Goal: Task Accomplishment & Management: Complete application form

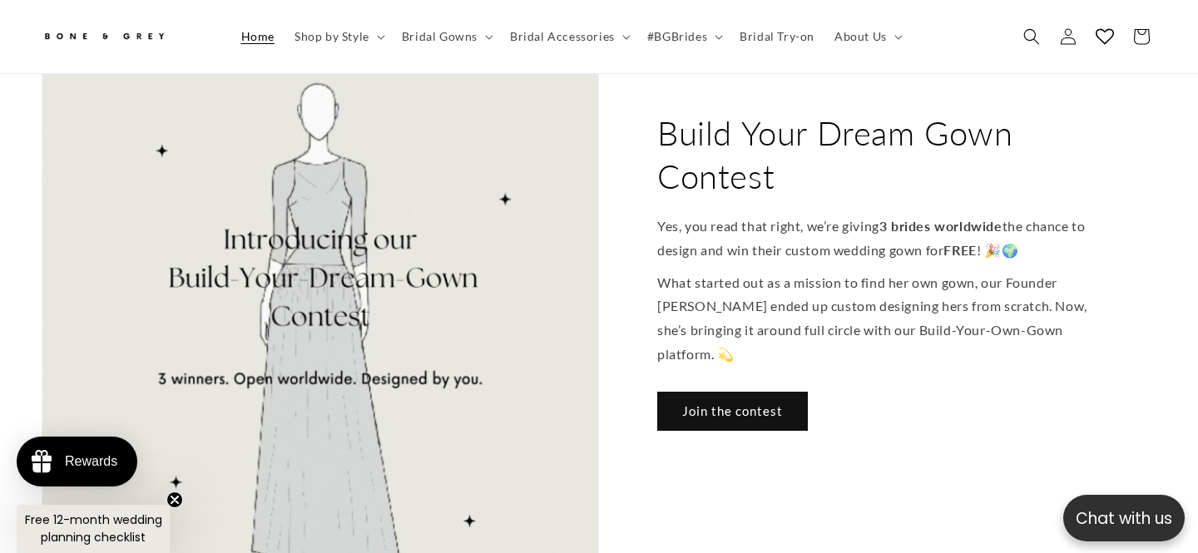
scroll to position [739, 0]
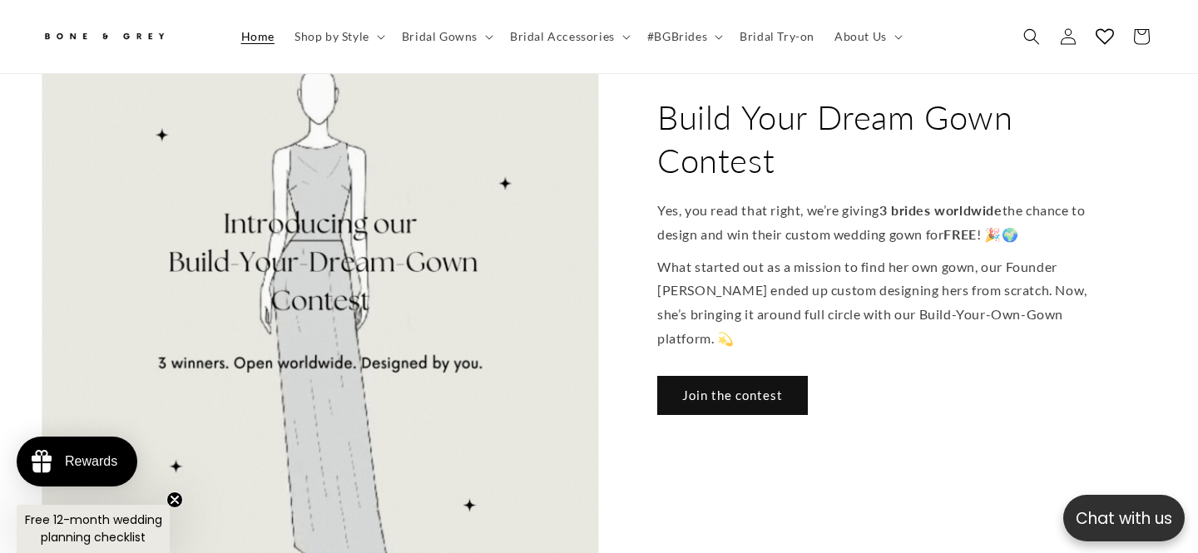
click at [729, 342] on div "Build Your Dream Gown Contest Yes, you read that right, we’re giving 3 brides w…" at bounding box center [878, 325] width 558 height 559
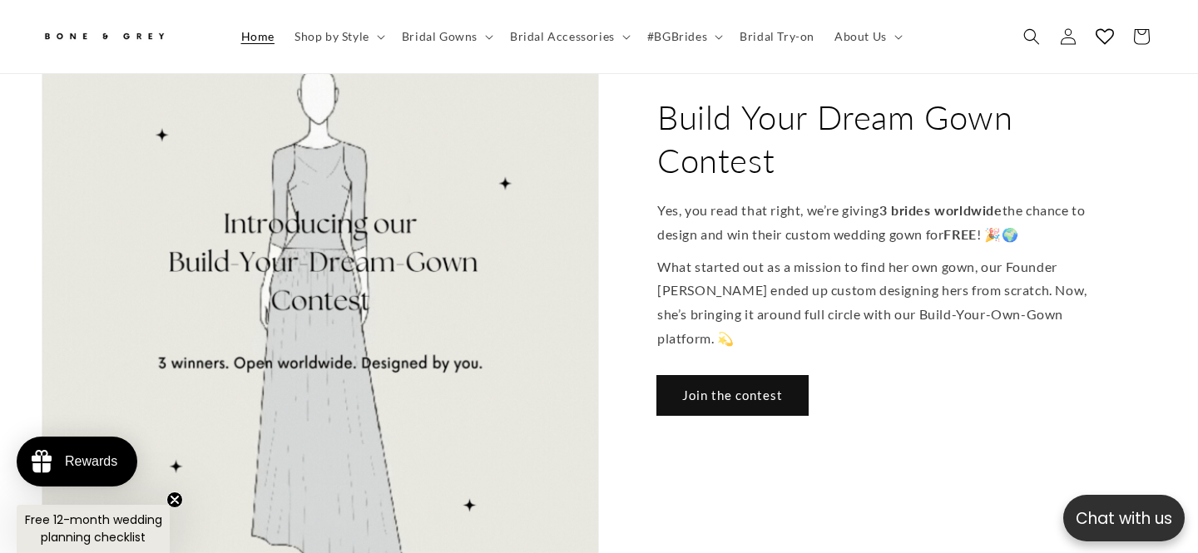
click at [733, 376] on link "Join the contest" at bounding box center [732, 395] width 151 height 39
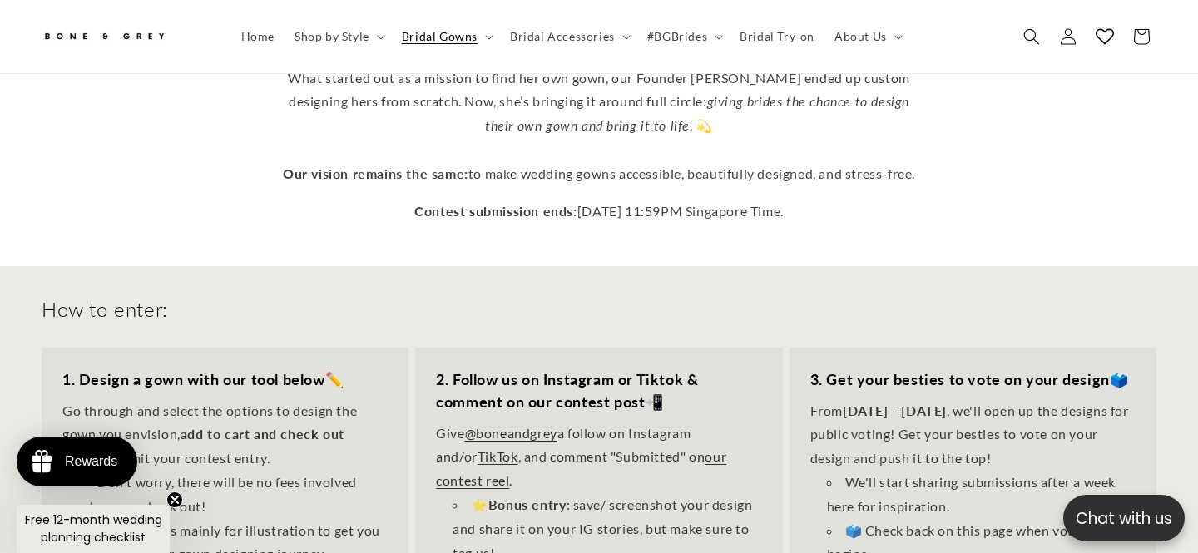
scroll to position [0, 809]
drag, startPoint x: 670, startPoint y: 177, endPoint x: 827, endPoint y: 186, distance: 157.5
click at [827, 200] on p "Contest submission ends: September 30, 2025, 11:59PM Singapore Time." at bounding box center [599, 212] width 649 height 24
copy p "11:59PM Singapore Time"
click at [528, 266] on div "How to enter: 1. Design a gown with our tool below ✏️ Go through and select the…" at bounding box center [599, 520] width 1198 height 508
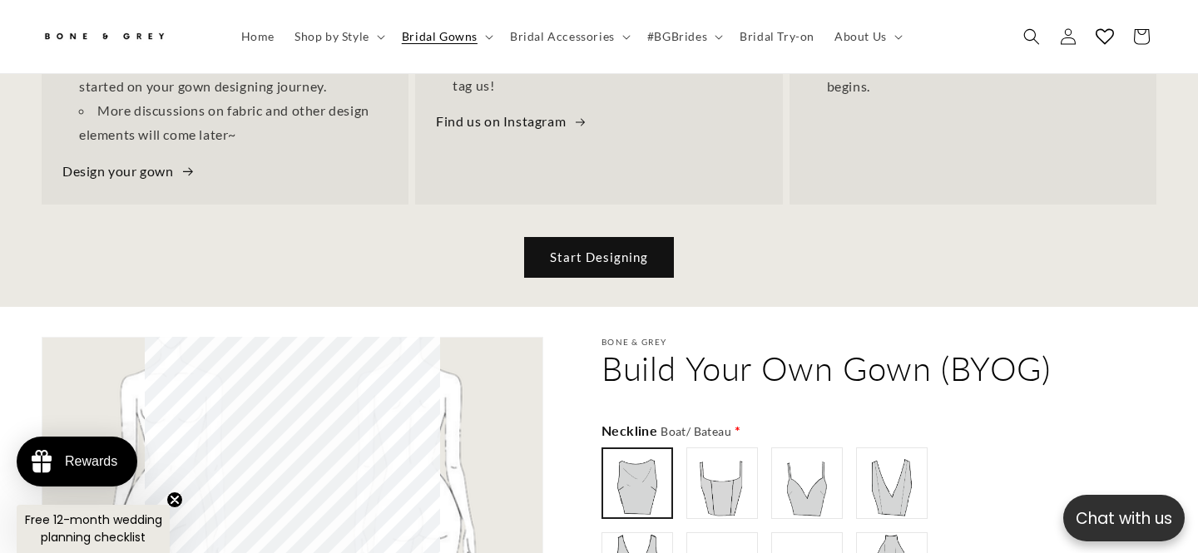
scroll to position [762, 0]
click at [568, 236] on link "Start Designing" at bounding box center [599, 255] width 148 height 39
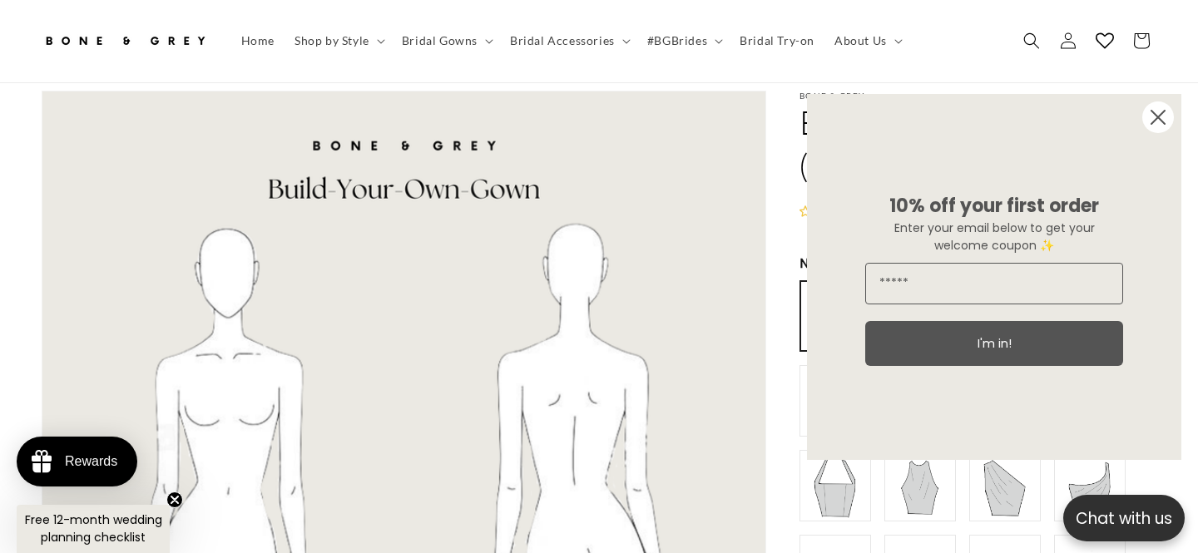
scroll to position [86, 0]
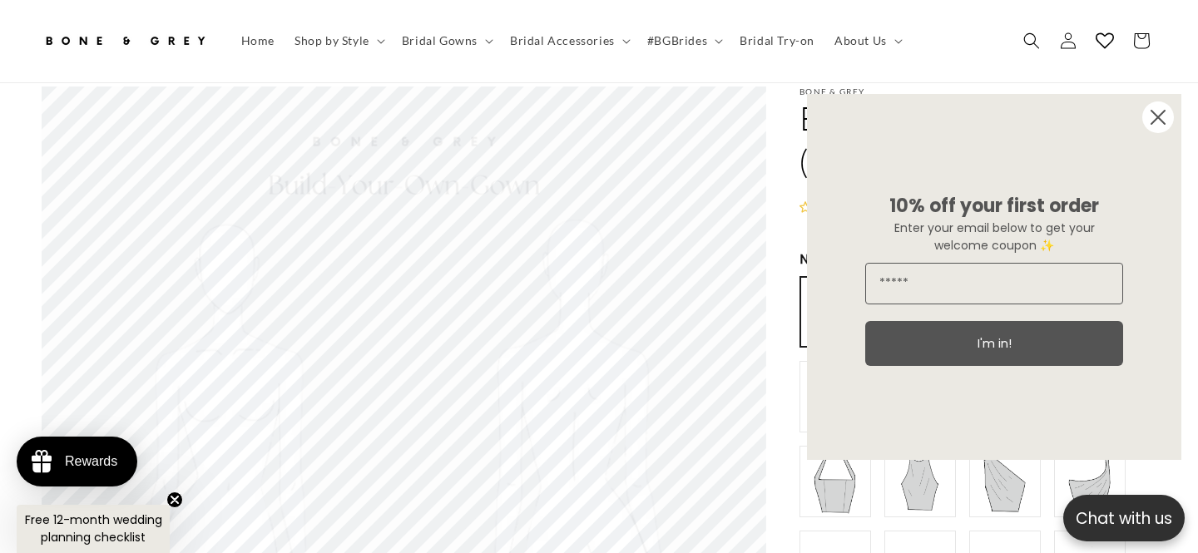
click at [1158, 116] on icon "Close dialog" at bounding box center [1158, 117] width 13 height 13
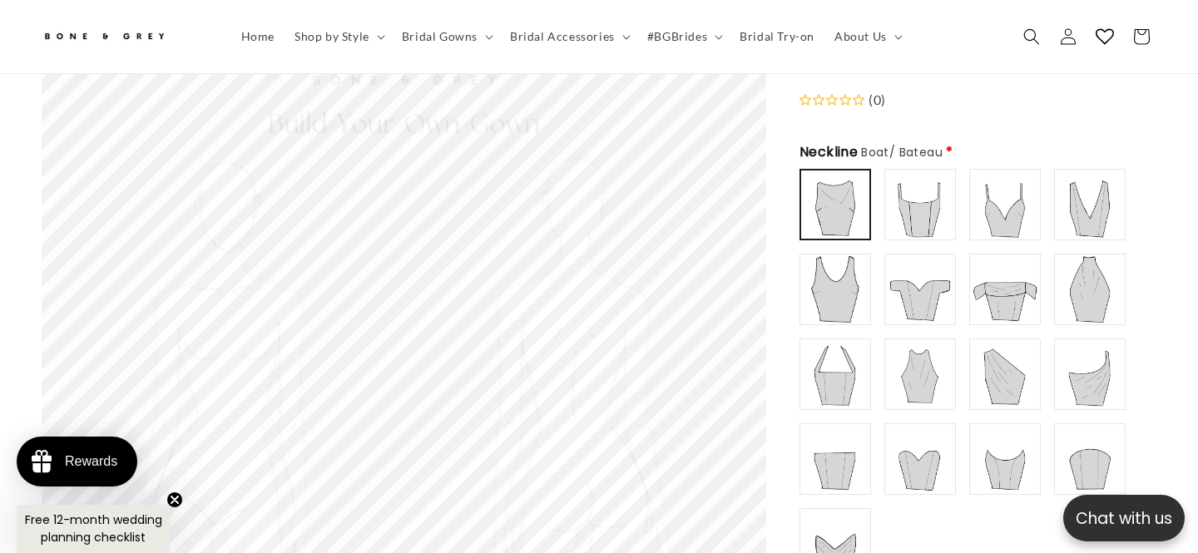
scroll to position [0, 404]
click at [939, 201] on img at bounding box center [920, 204] width 67 height 67
click at [1002, 272] on img at bounding box center [1005, 289] width 67 height 67
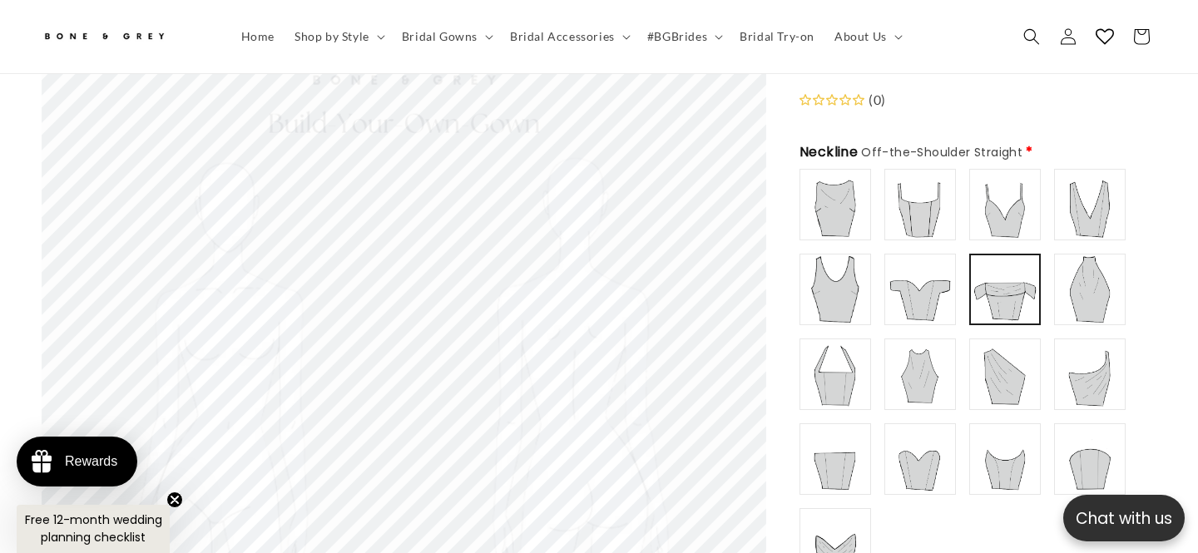
click at [930, 271] on img at bounding box center [920, 289] width 67 height 67
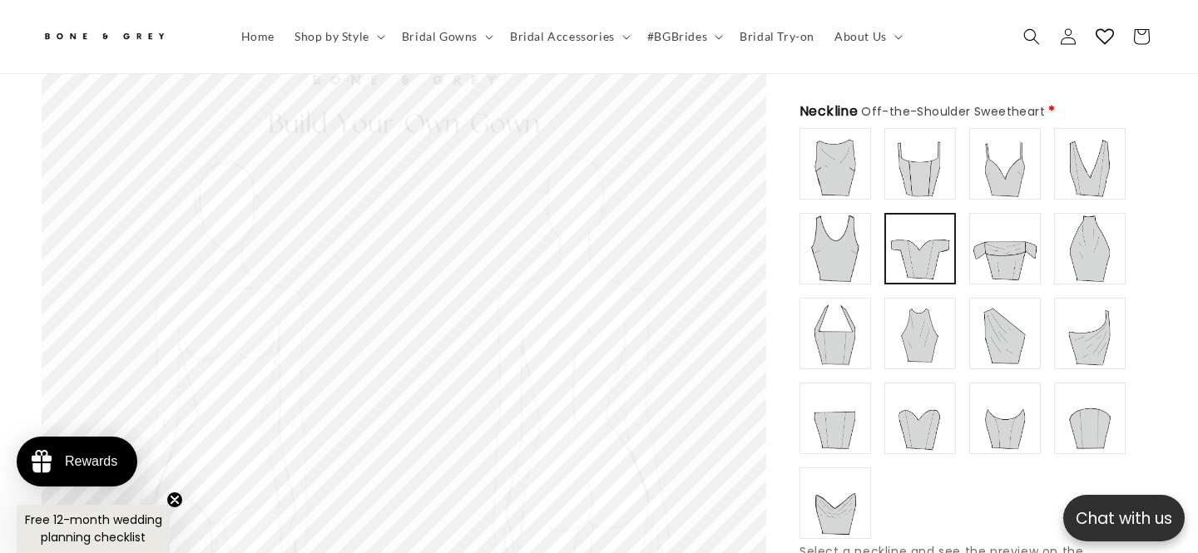
scroll to position [216, 0]
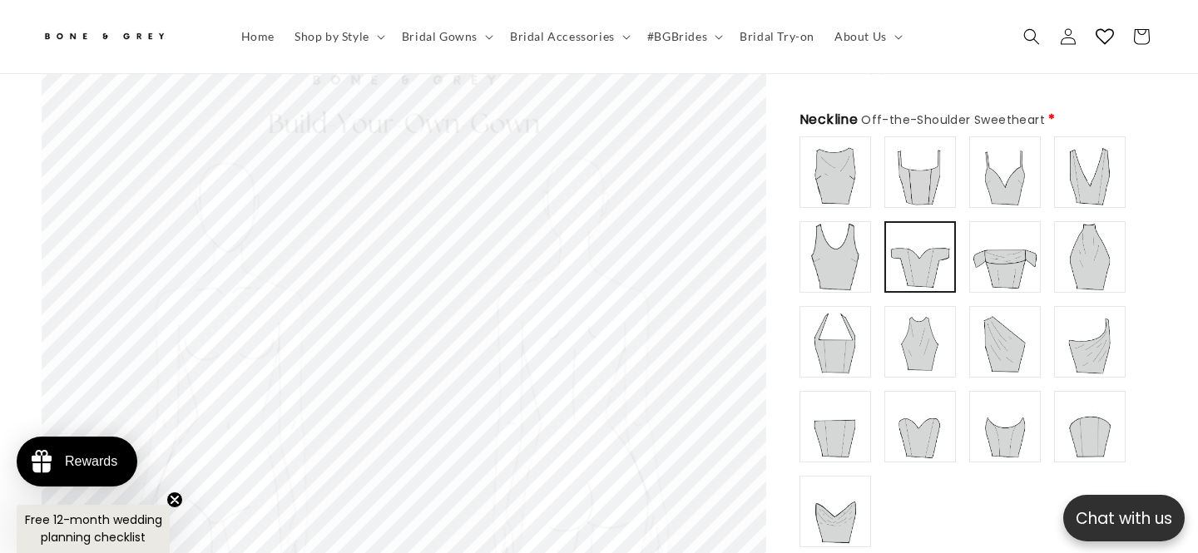
click at [1004, 247] on img at bounding box center [1005, 257] width 67 height 67
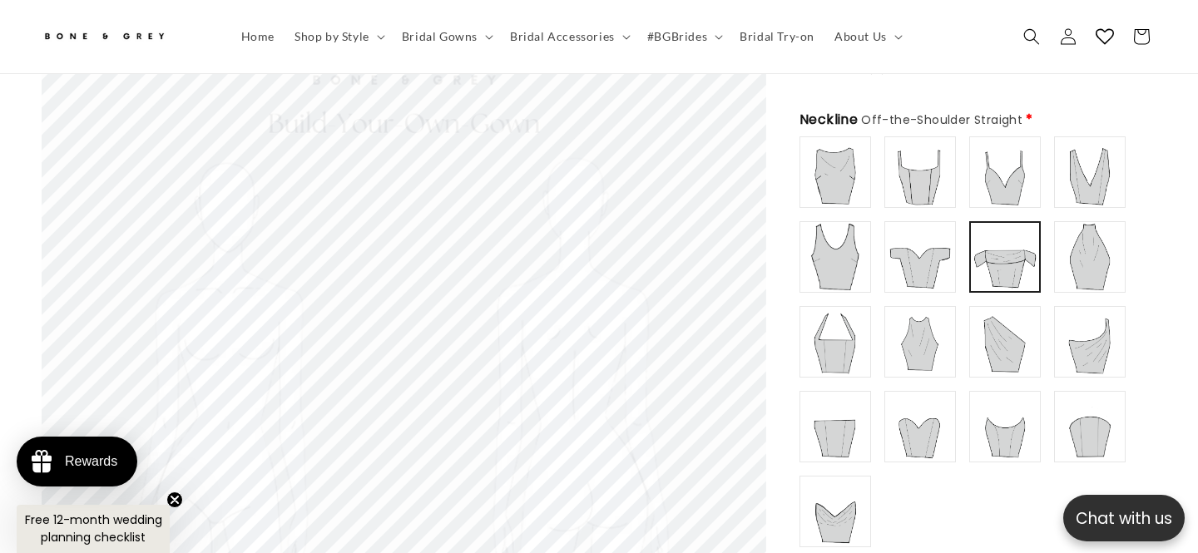
type input "**********"
click at [940, 246] on img at bounding box center [920, 257] width 67 height 67
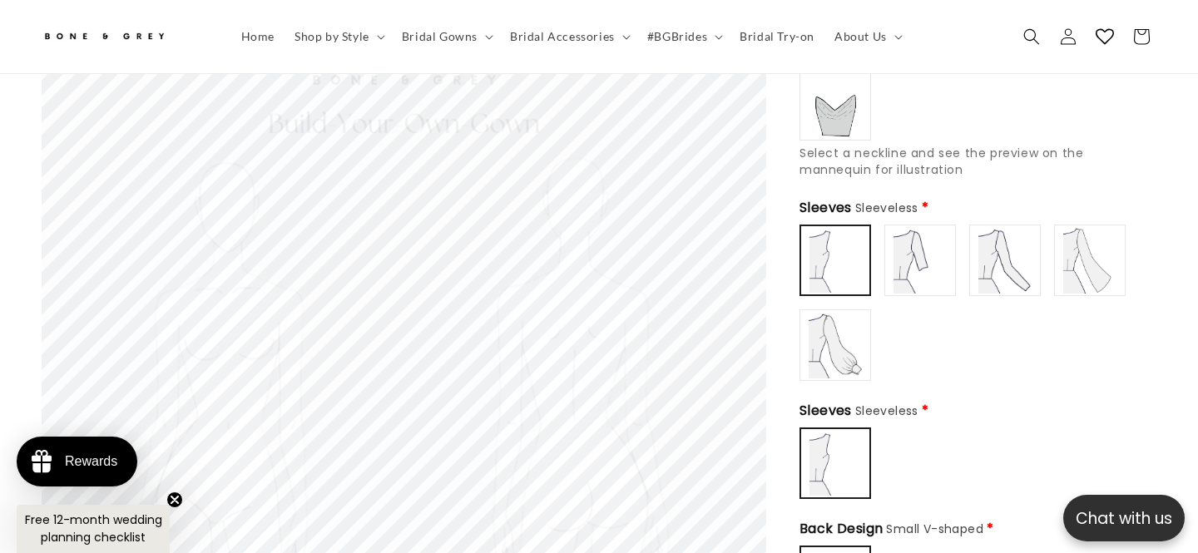
scroll to position [0, 0]
click at [849, 325] on img at bounding box center [835, 345] width 67 height 67
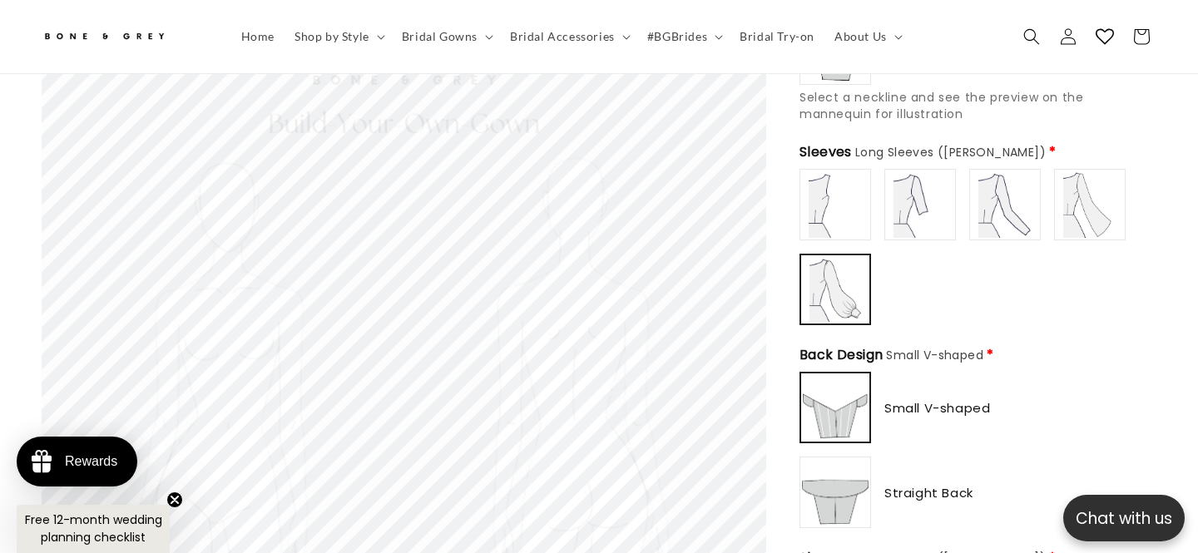
scroll to position [684, 0]
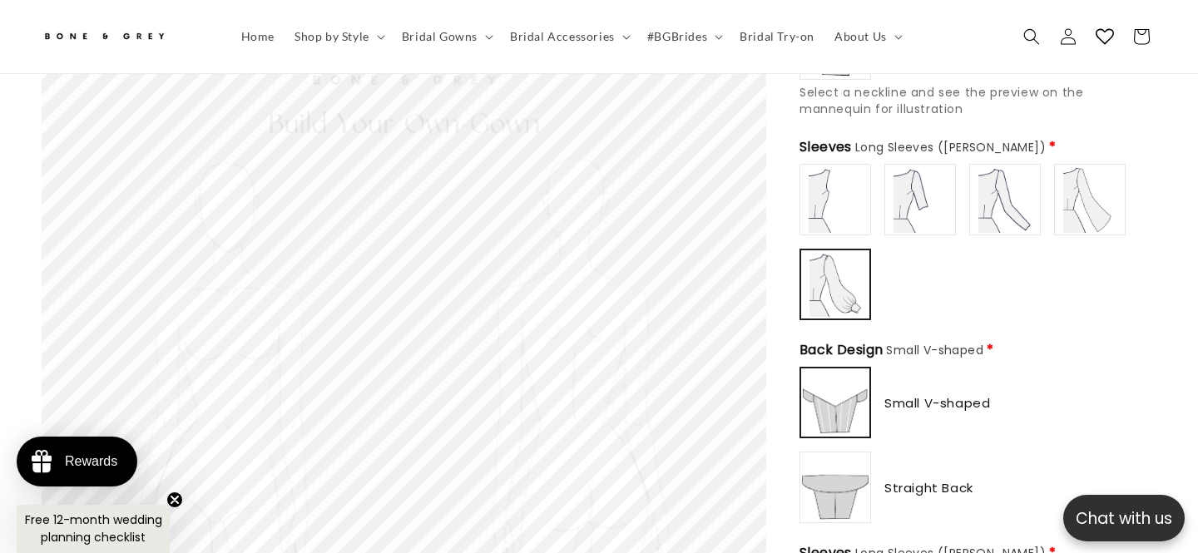
click at [1059, 189] on img at bounding box center [1090, 199] width 67 height 67
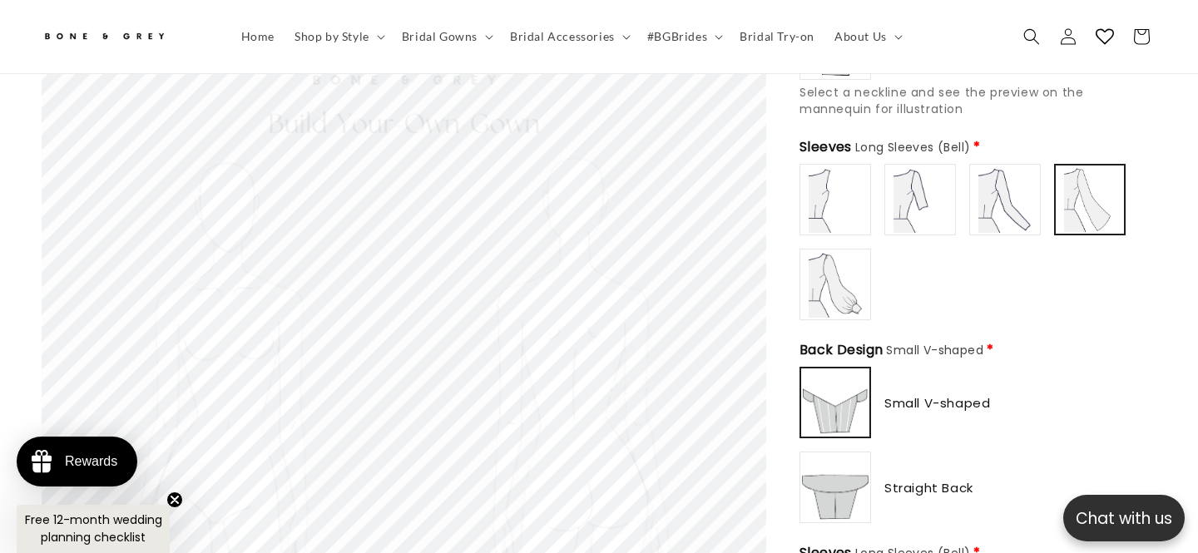
scroll to position [0, 404]
click at [1019, 193] on img at bounding box center [1005, 199] width 67 height 67
click at [940, 184] on img at bounding box center [920, 199] width 67 height 67
type input "**********"
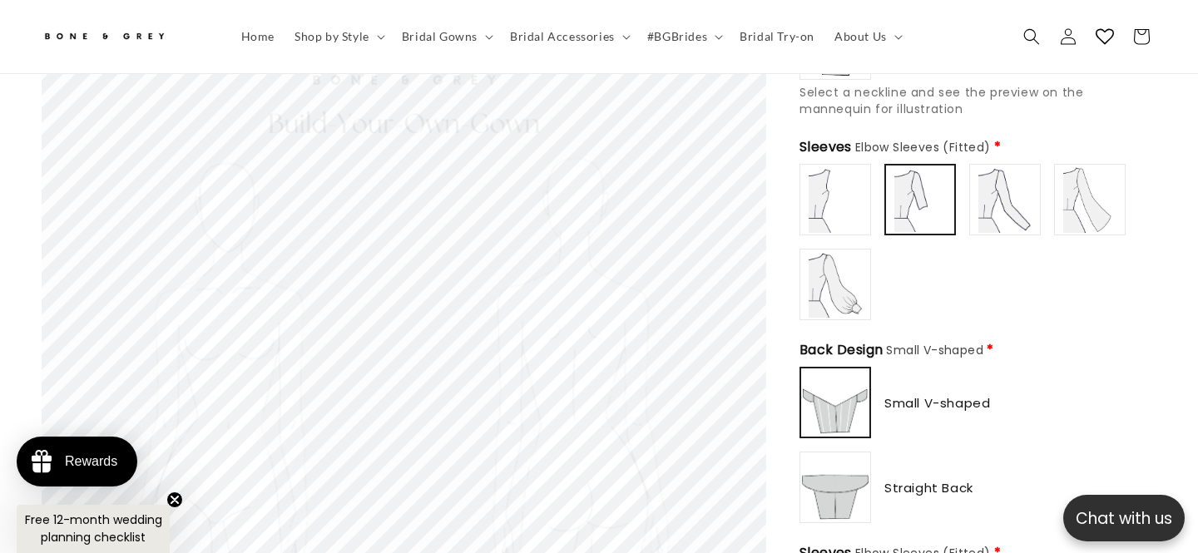
click at [847, 186] on img at bounding box center [835, 199] width 67 height 67
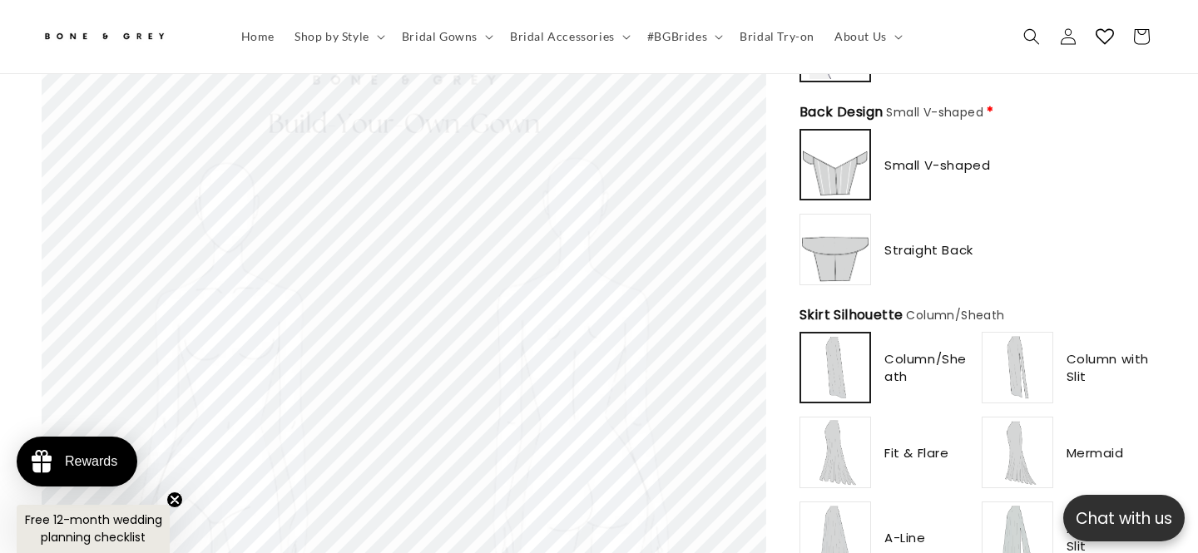
scroll to position [1044, 0]
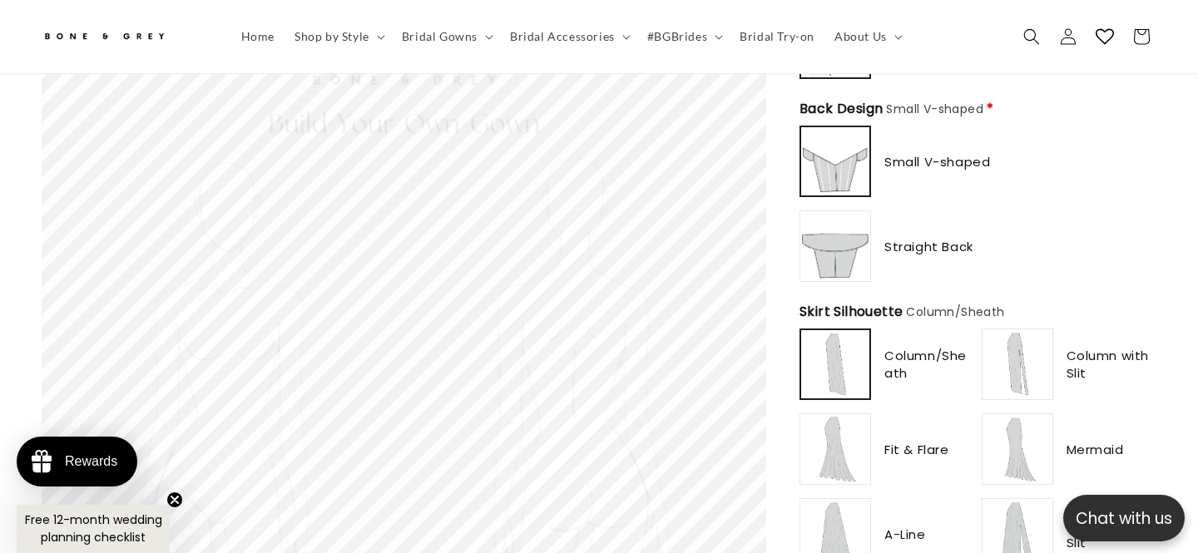
type input "**********"
click at [851, 228] on img at bounding box center [835, 246] width 67 height 67
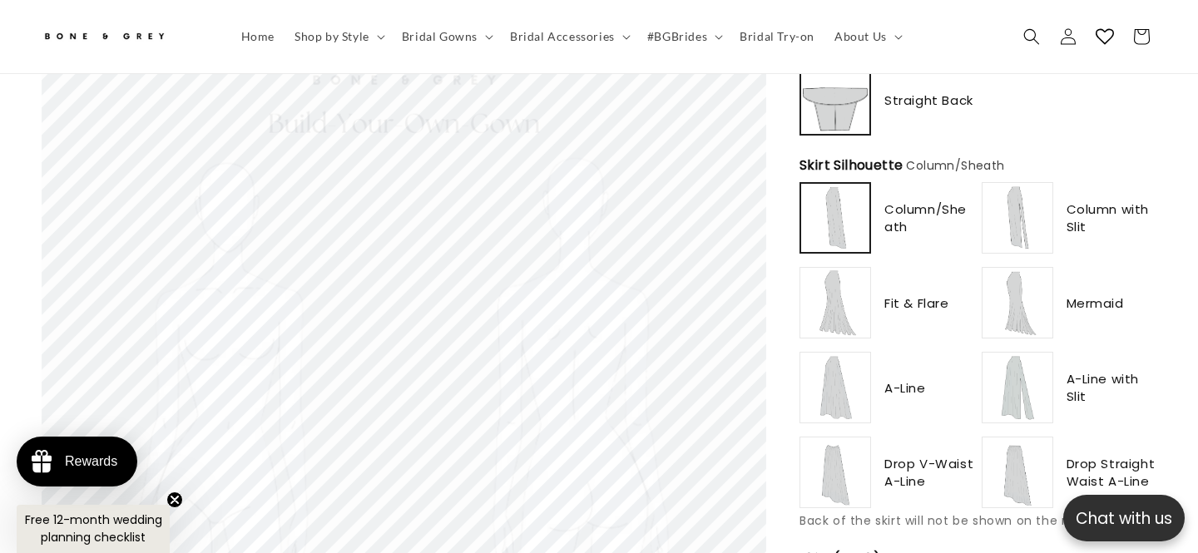
scroll to position [1188, 0]
click at [897, 202] on span "Column/Sheath" at bounding box center [930, 219] width 91 height 35
click at [1040, 200] on img at bounding box center [1017, 219] width 67 height 67
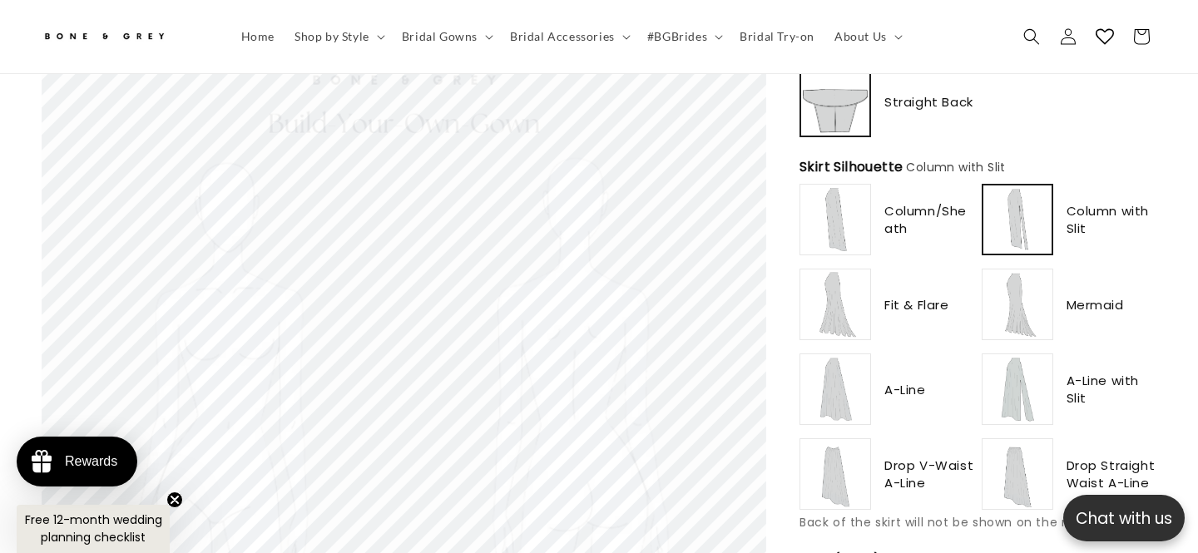
scroll to position [0, 404]
click at [837, 363] on img at bounding box center [835, 389] width 67 height 67
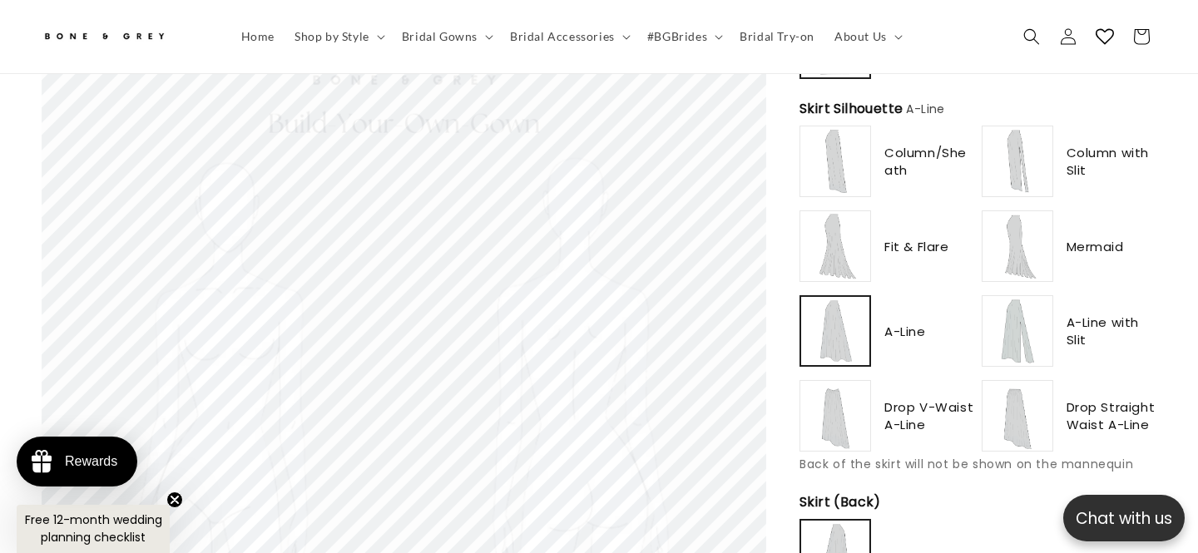
scroll to position [1252, 0]
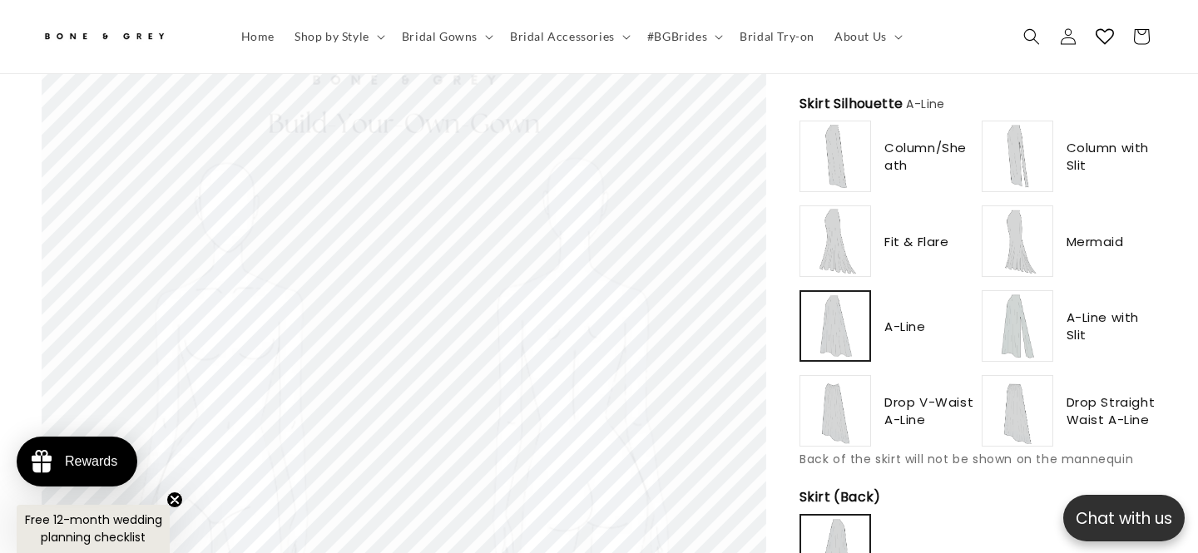
click at [836, 386] on img at bounding box center [835, 411] width 67 height 67
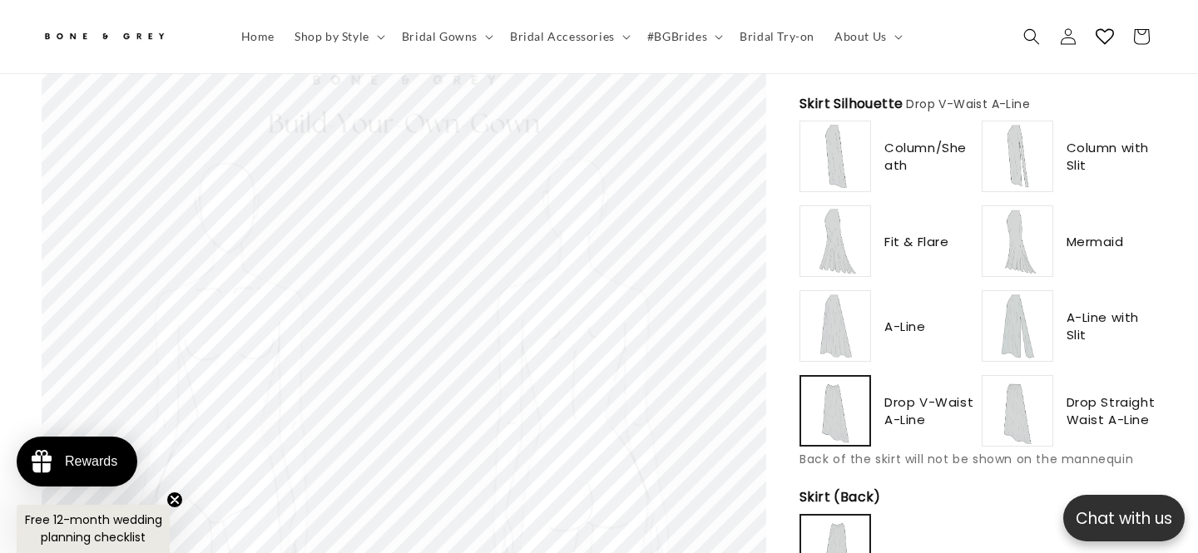
scroll to position [0, 0]
click at [1028, 392] on img at bounding box center [1017, 411] width 67 height 67
type input "******"
click at [834, 315] on img at bounding box center [835, 326] width 67 height 67
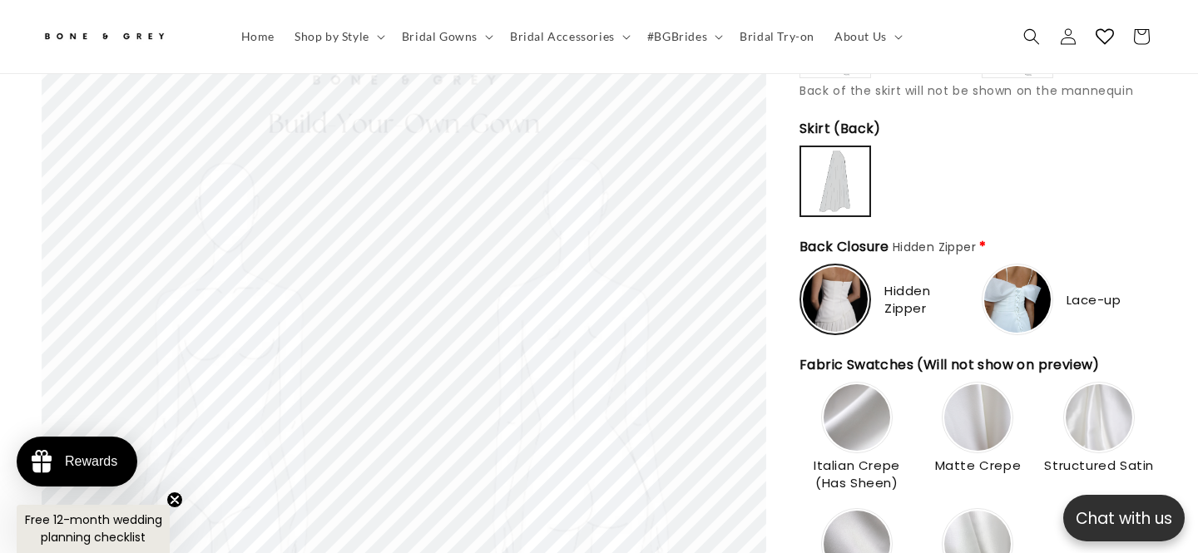
scroll to position [1626, 0]
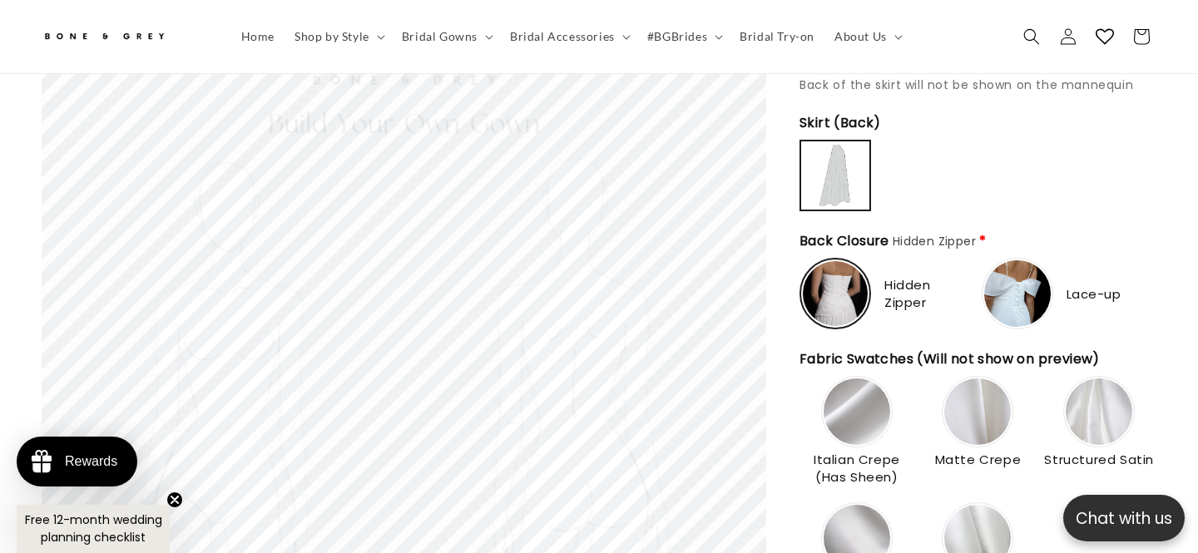
type input "*******"
click at [1022, 260] on img at bounding box center [1017, 293] width 67 height 67
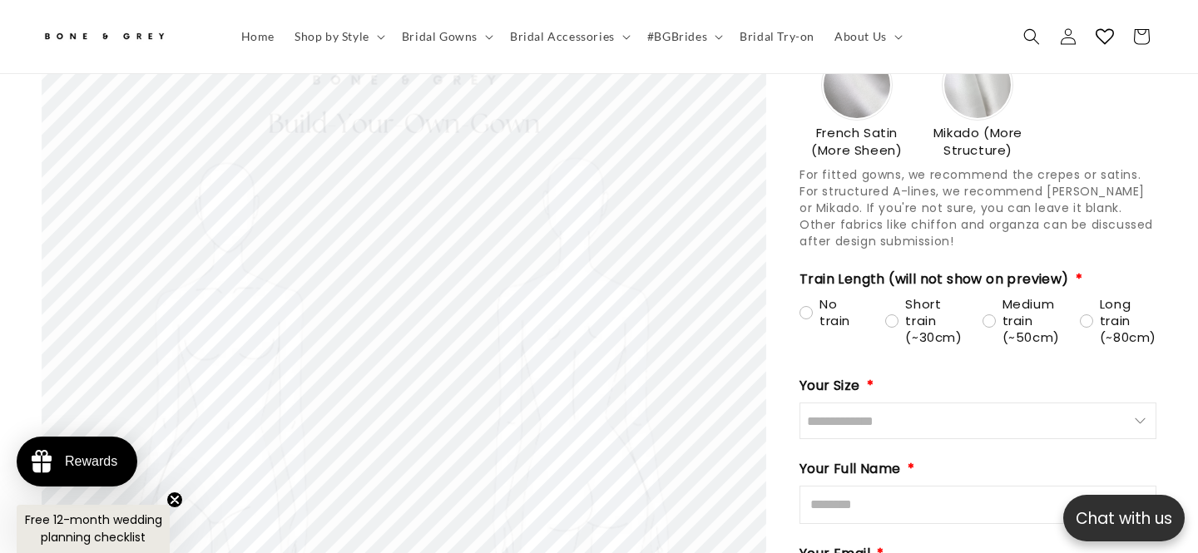
scroll to position [2085, 0]
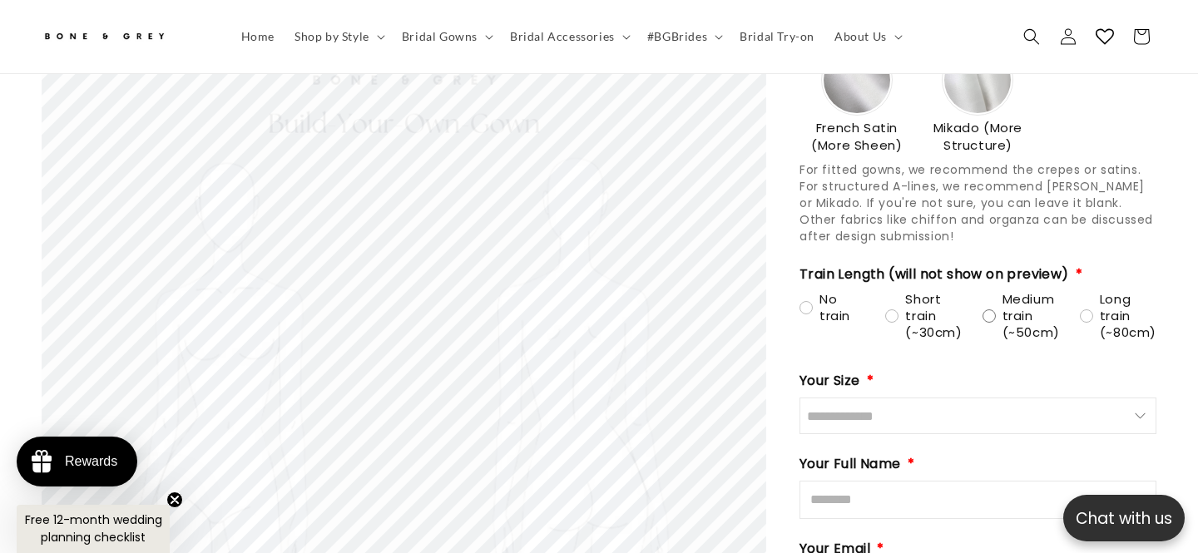
type input "**********"
click at [989, 291] on div "Medium train (~50cm)" at bounding box center [1021, 316] width 77 height 50
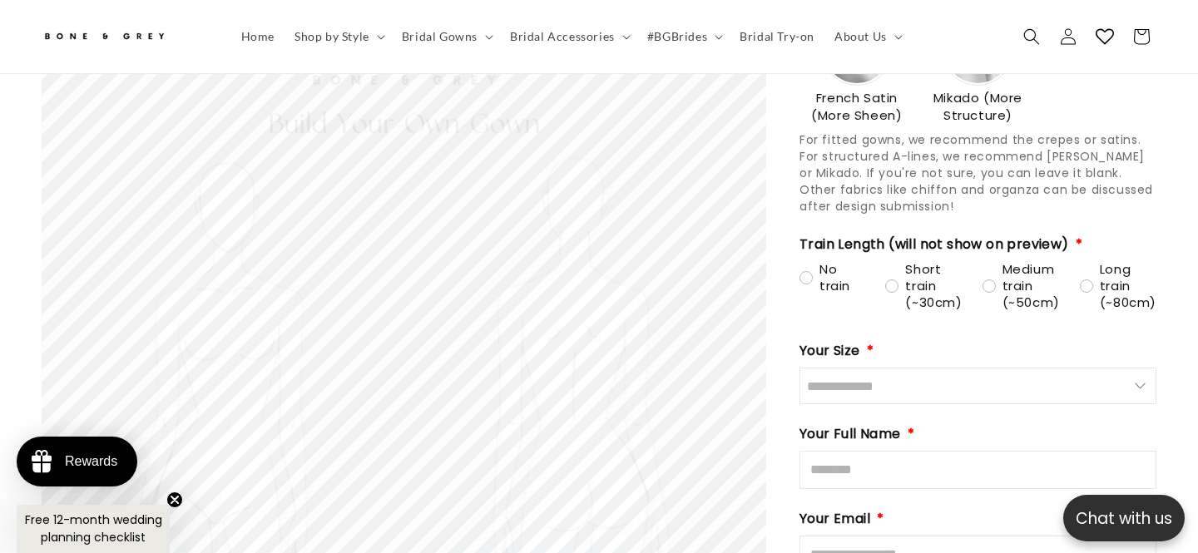
scroll to position [0, 0]
click at [969, 368] on input "Size" at bounding box center [978, 386] width 357 height 37
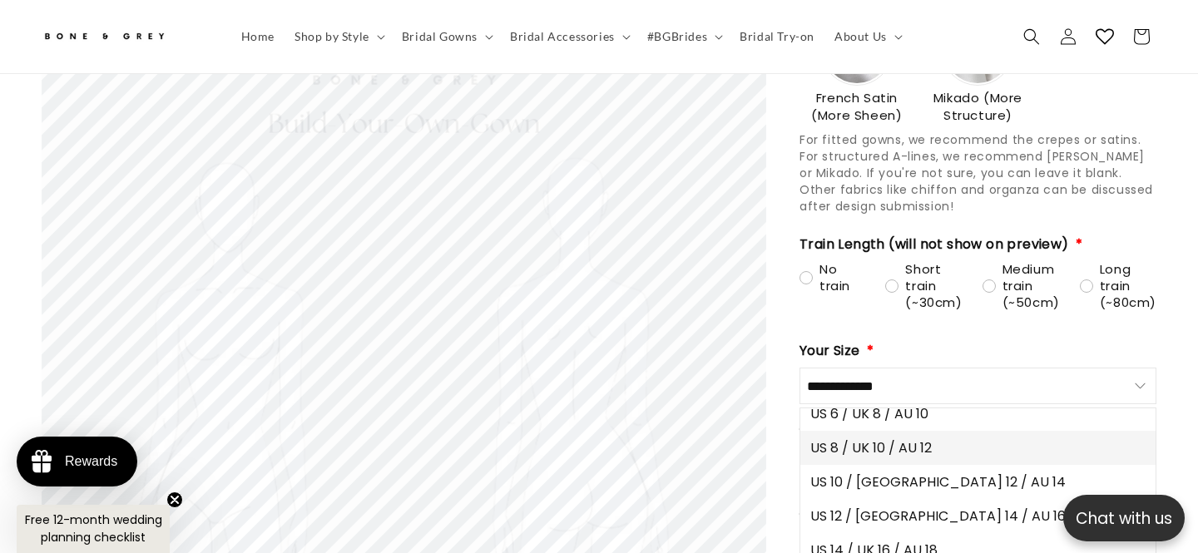
scroll to position [0, 404]
click at [942, 431] on button "US 8 / UK 10 / AU 12" at bounding box center [978, 448] width 355 height 34
type input "**********"
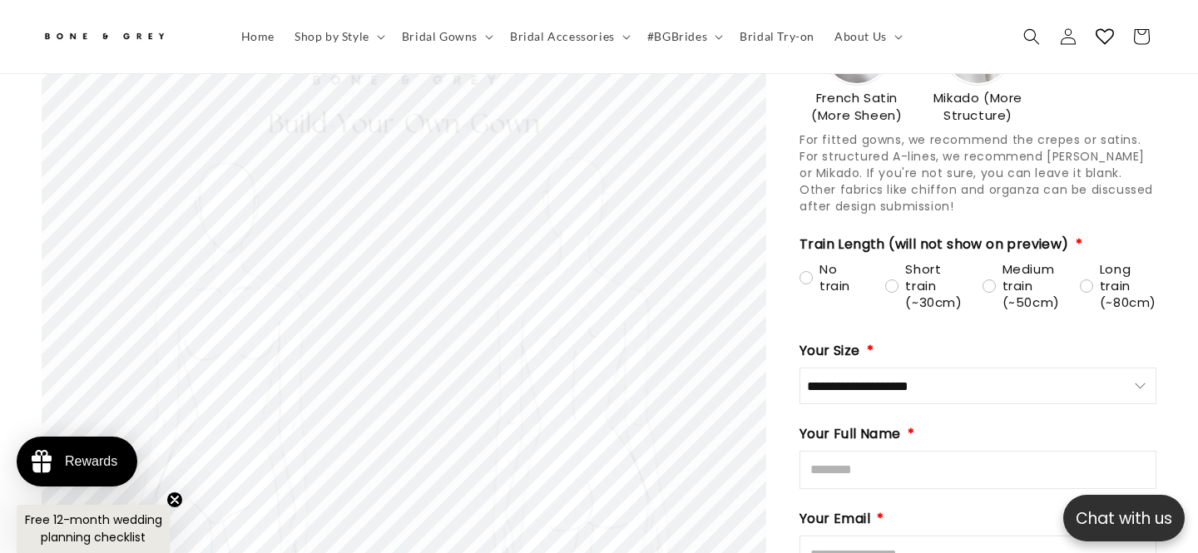
scroll to position [0, 0]
click at [926, 451] on input "Full Name" at bounding box center [978, 470] width 357 height 38
type input "**********"
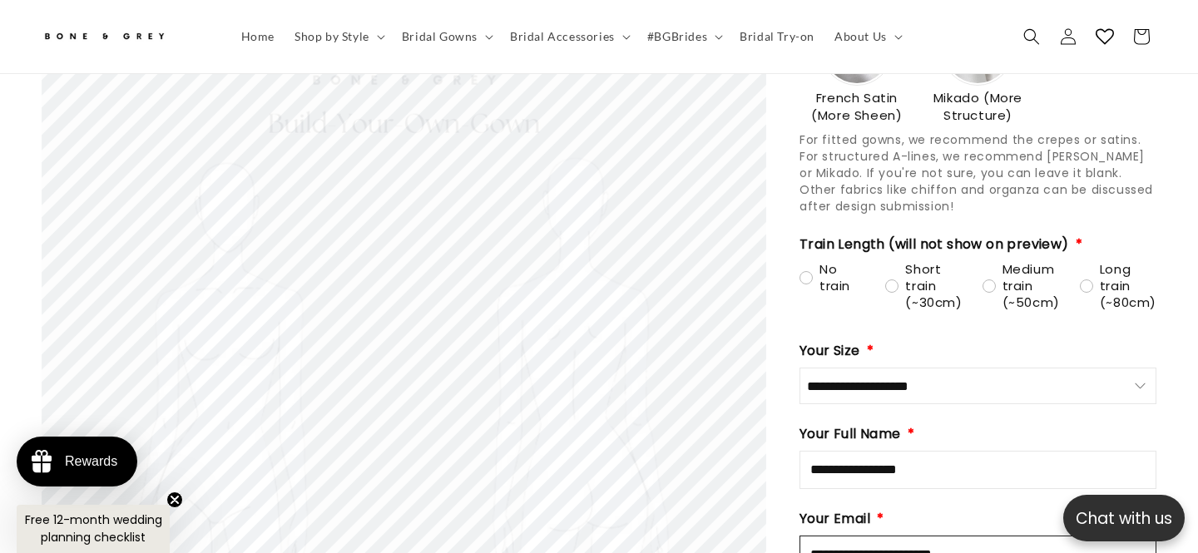
click at [825, 536] on input "**********" at bounding box center [978, 555] width 357 height 38
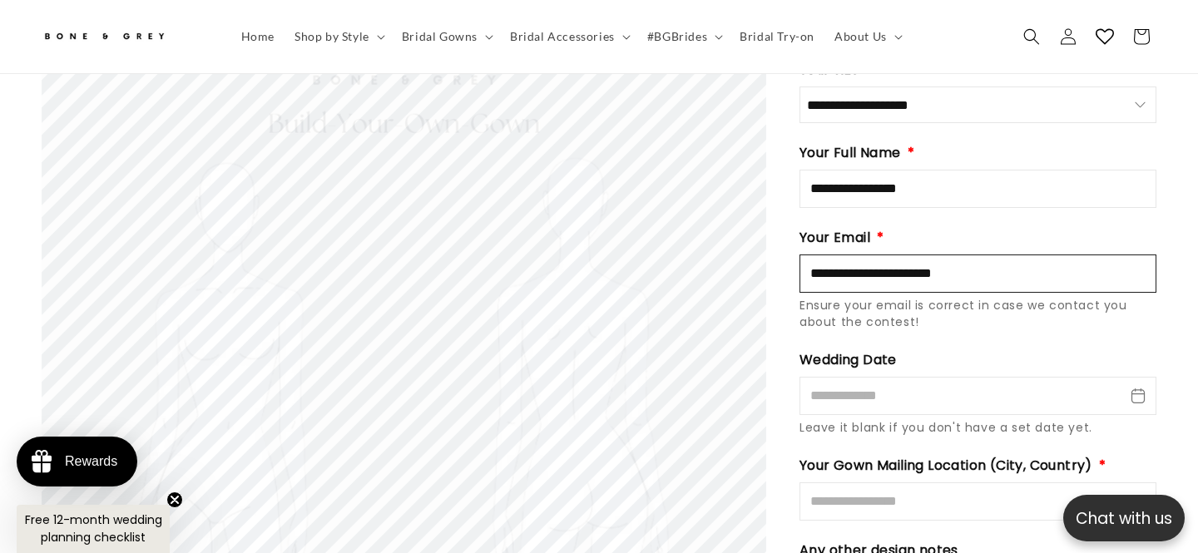
scroll to position [2405, 0]
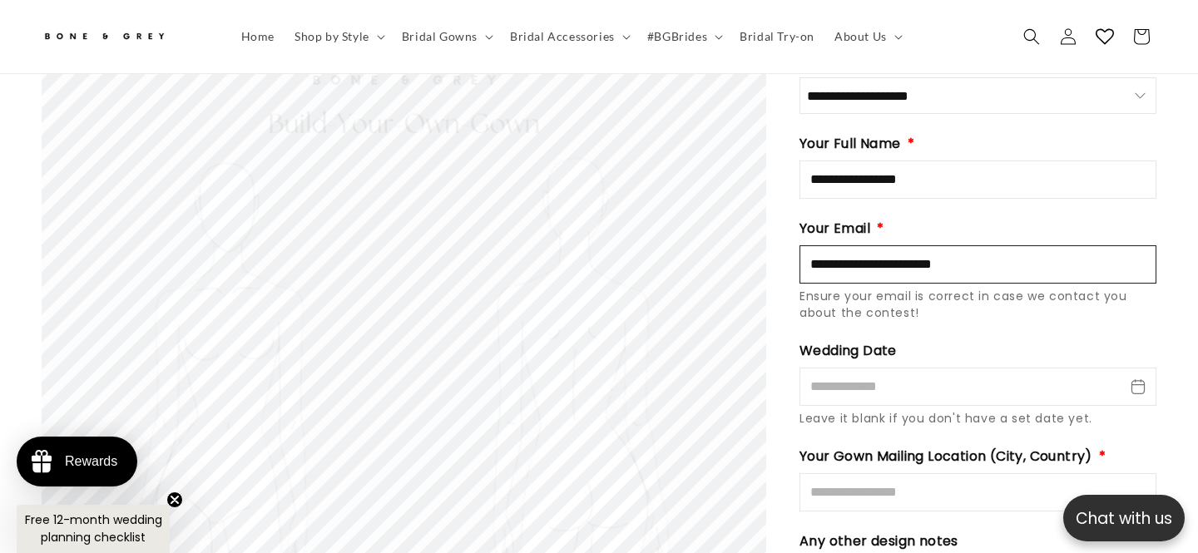
type input "**********"
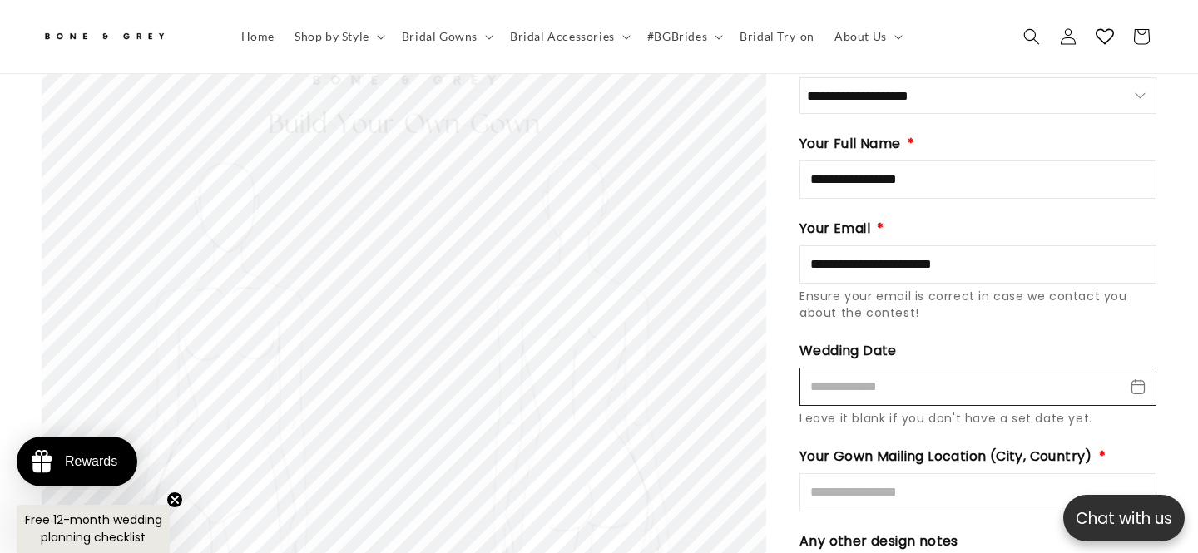
click at [1148, 372] on input "Wedding Date" at bounding box center [978, 387] width 357 height 38
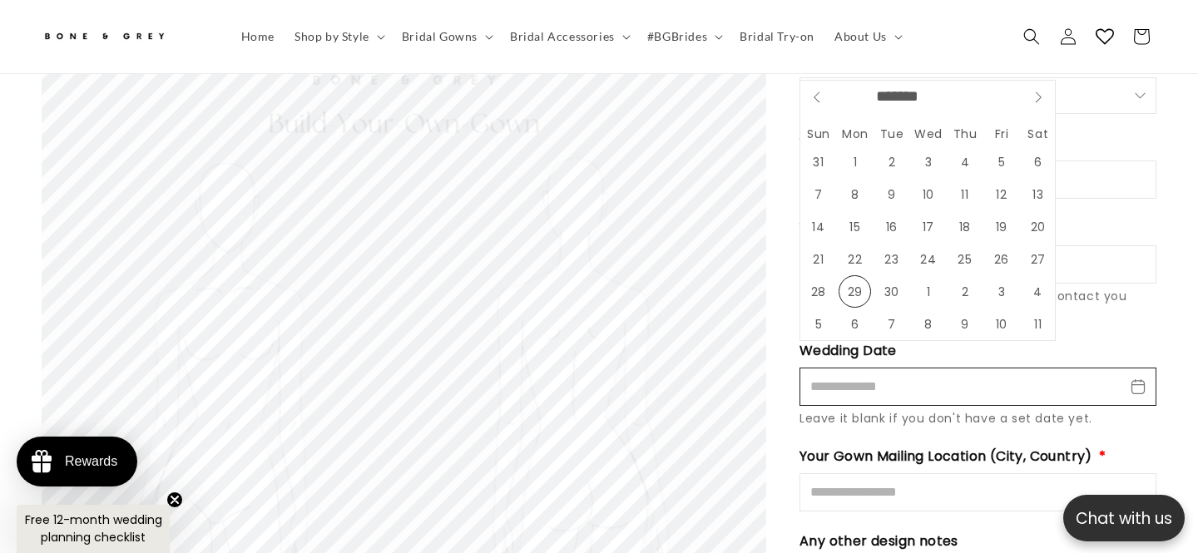
scroll to position [0, 809]
click at [1034, 92] on icon at bounding box center [1039, 98] width 12 height 12
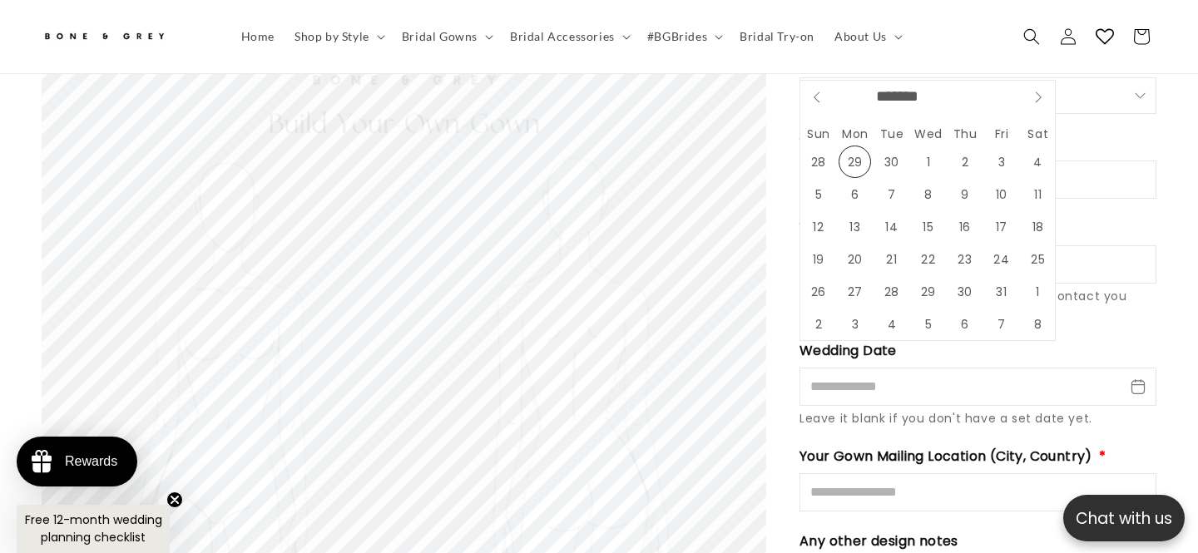
click at [1034, 92] on icon at bounding box center [1039, 98] width 12 height 12
select select "**"
click at [1034, 92] on icon at bounding box center [1039, 98] width 12 height 12
type input "****"
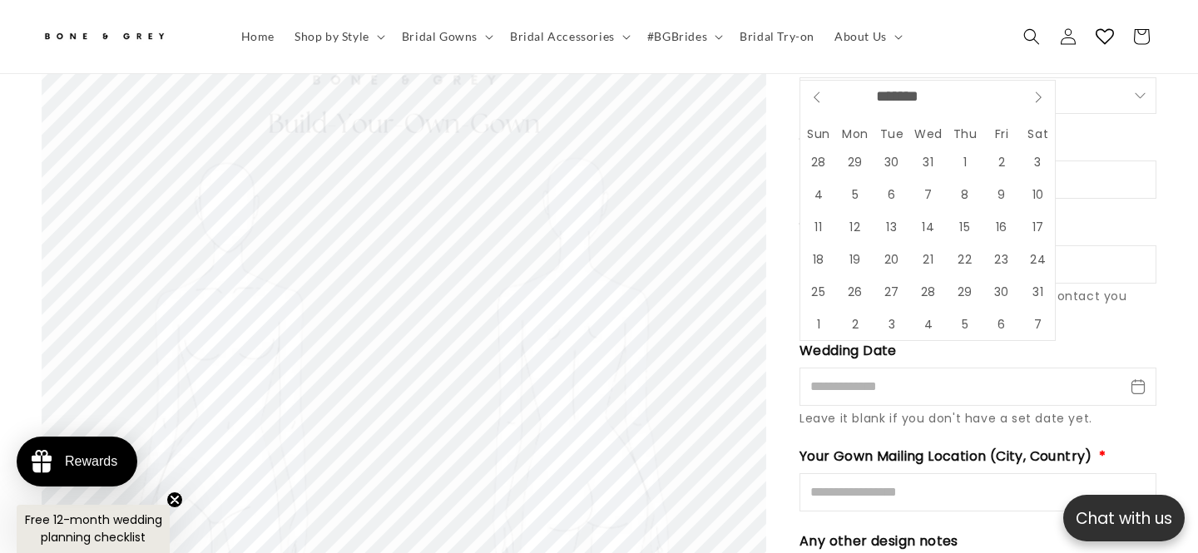
click at [1034, 92] on icon at bounding box center [1039, 98] width 12 height 12
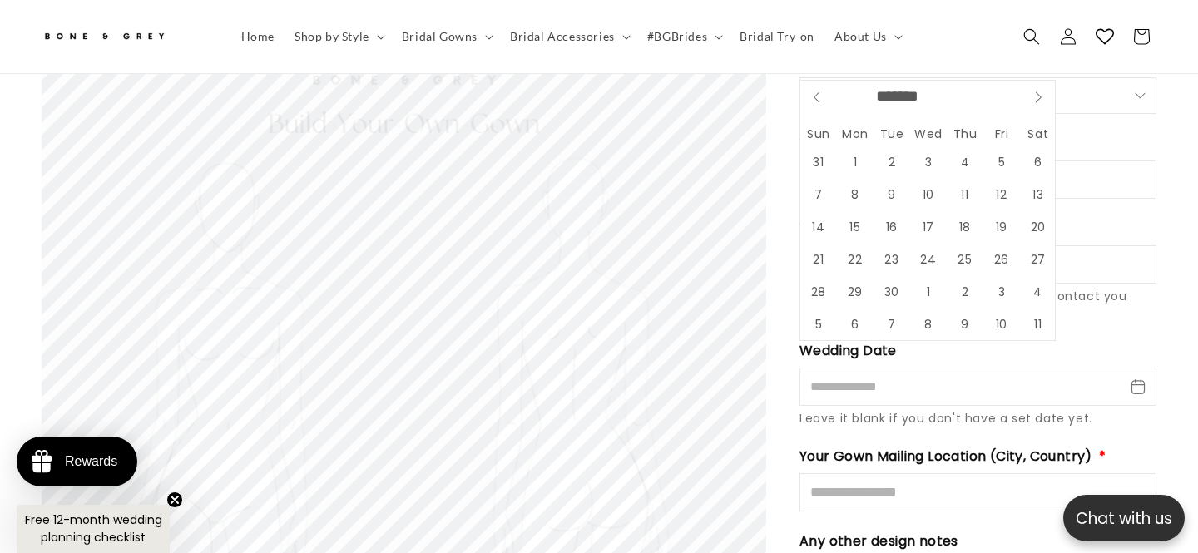
click at [1034, 92] on icon at bounding box center [1039, 98] width 12 height 12
click at [1033, 92] on icon at bounding box center [1039, 98] width 12 height 12
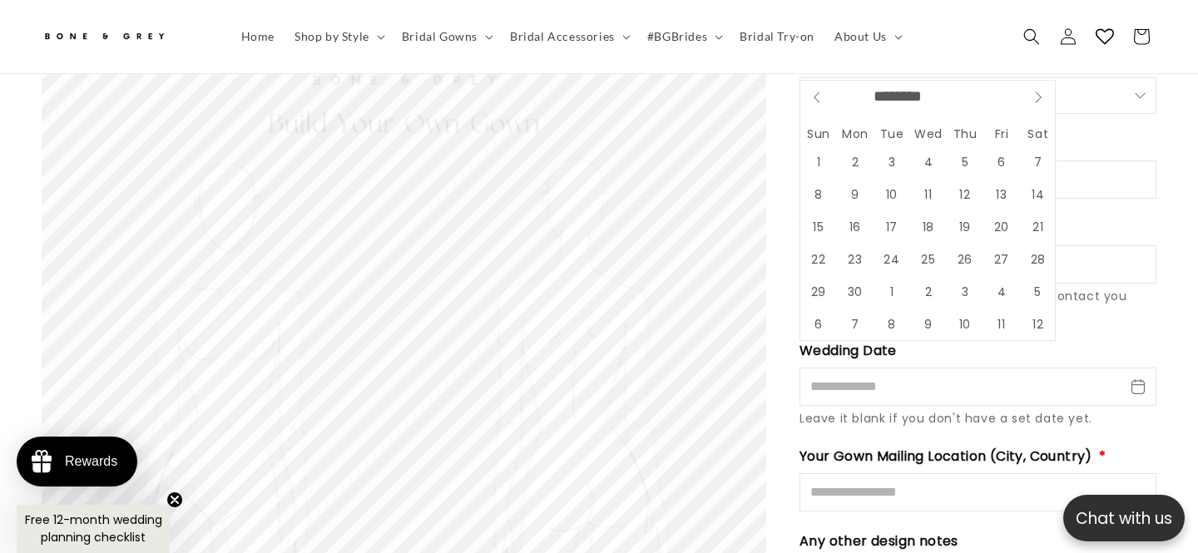
click at [1033, 92] on icon at bounding box center [1039, 98] width 12 height 12
select select "**"
click at [1033, 92] on icon at bounding box center [1039, 98] width 12 height 12
type input "****"
click at [1033, 92] on icon at bounding box center [1039, 98] width 12 height 12
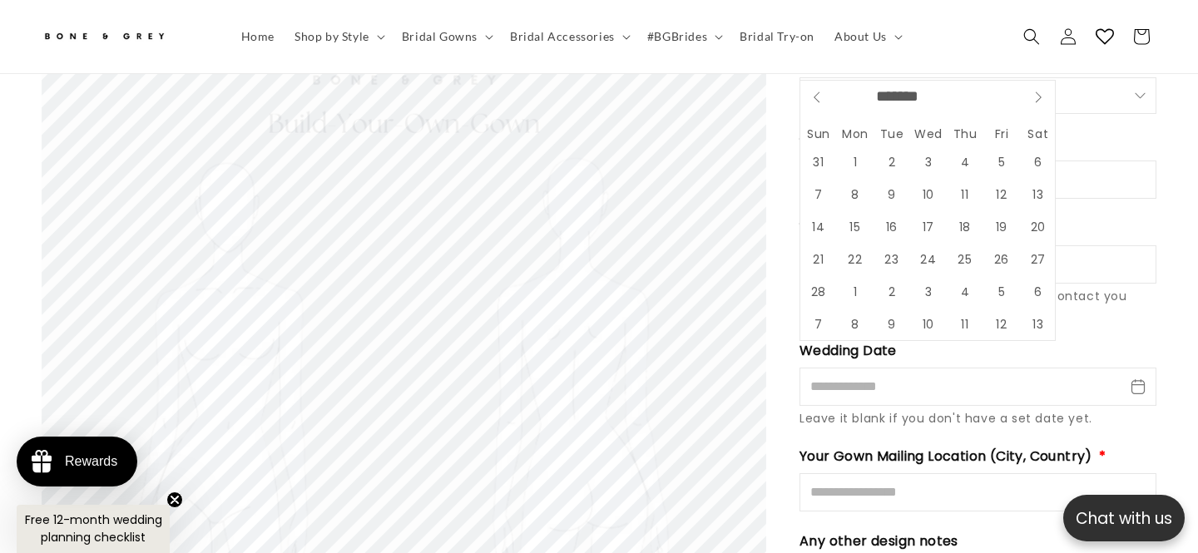
scroll to position [0, 0]
click at [826, 98] on span at bounding box center [817, 97] width 33 height 33
select select "*"
click at [1040, 228] on span "16" at bounding box center [1038, 227] width 32 height 32
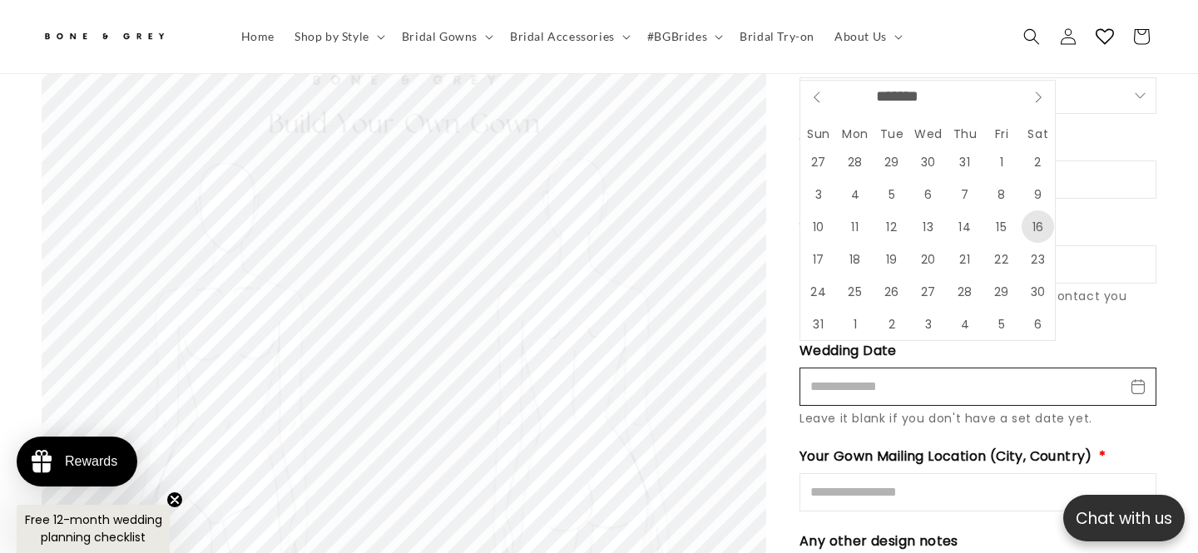
type input "**********"
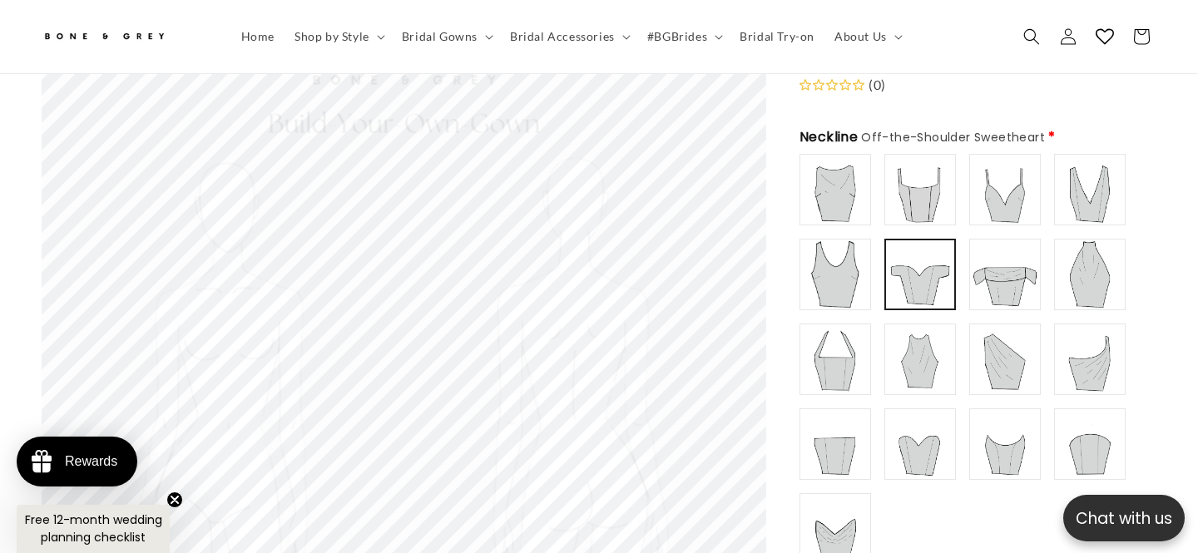
scroll to position [194, 0]
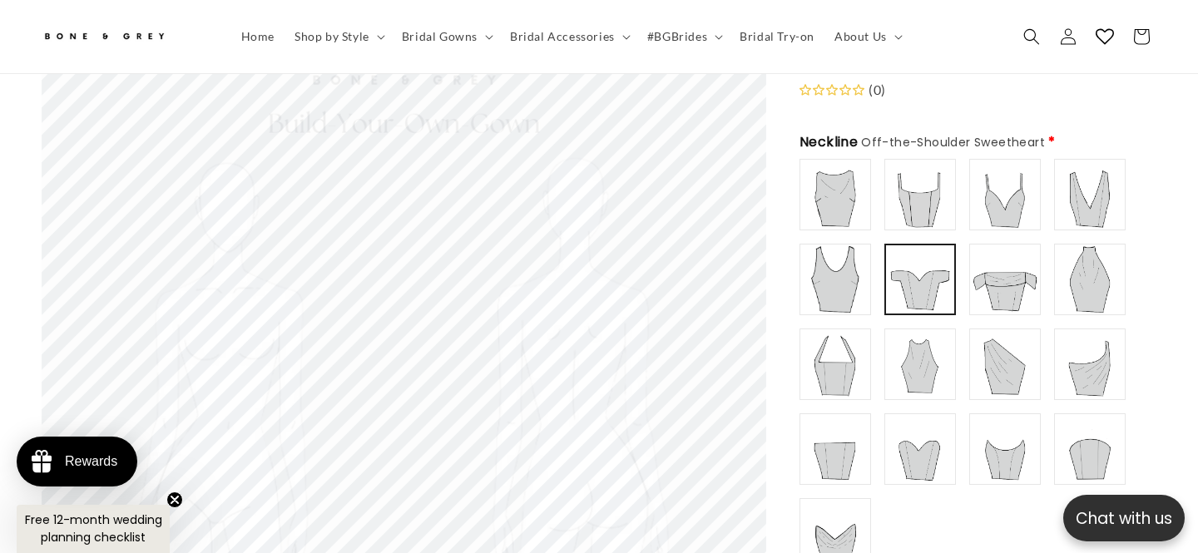
click at [987, 269] on img at bounding box center [1005, 279] width 67 height 67
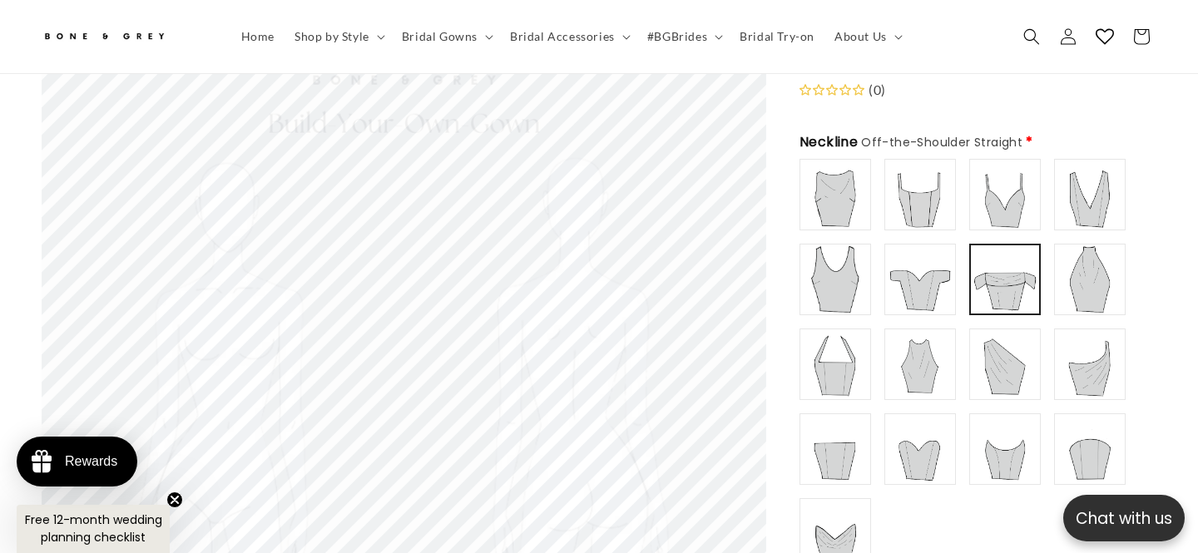
scroll to position [0, 809]
click at [910, 260] on img at bounding box center [920, 279] width 67 height 67
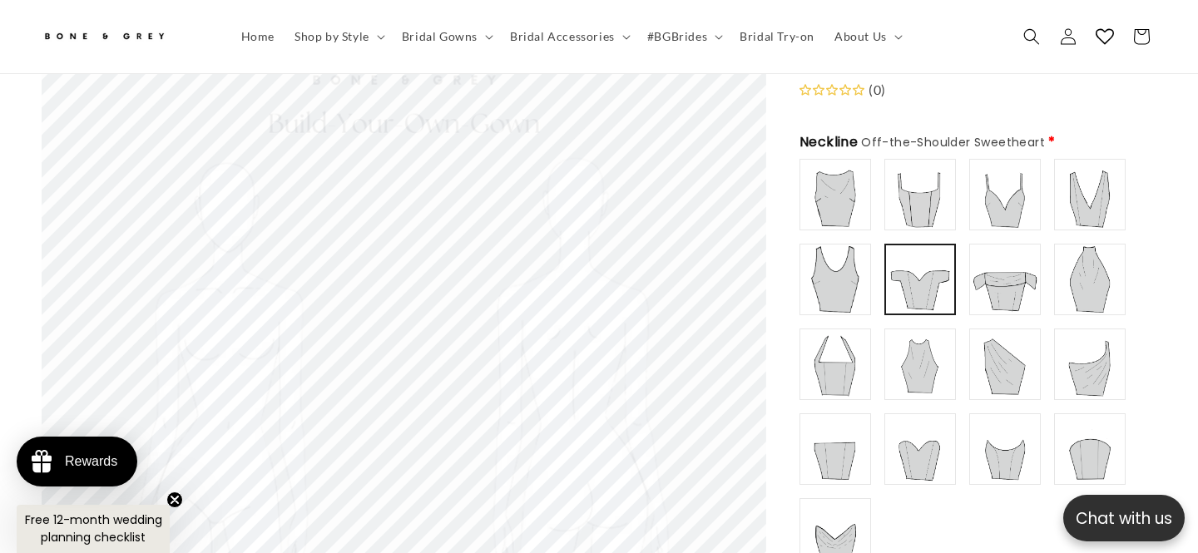
click at [926, 181] on img at bounding box center [920, 194] width 67 height 67
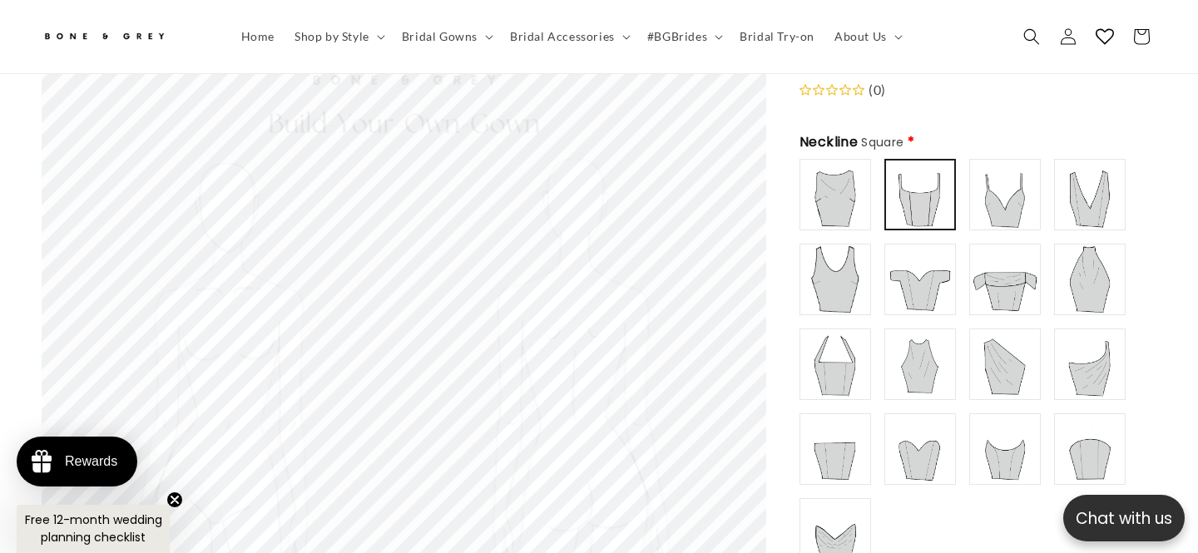
scroll to position [0, 0]
click at [996, 433] on img at bounding box center [1005, 449] width 67 height 67
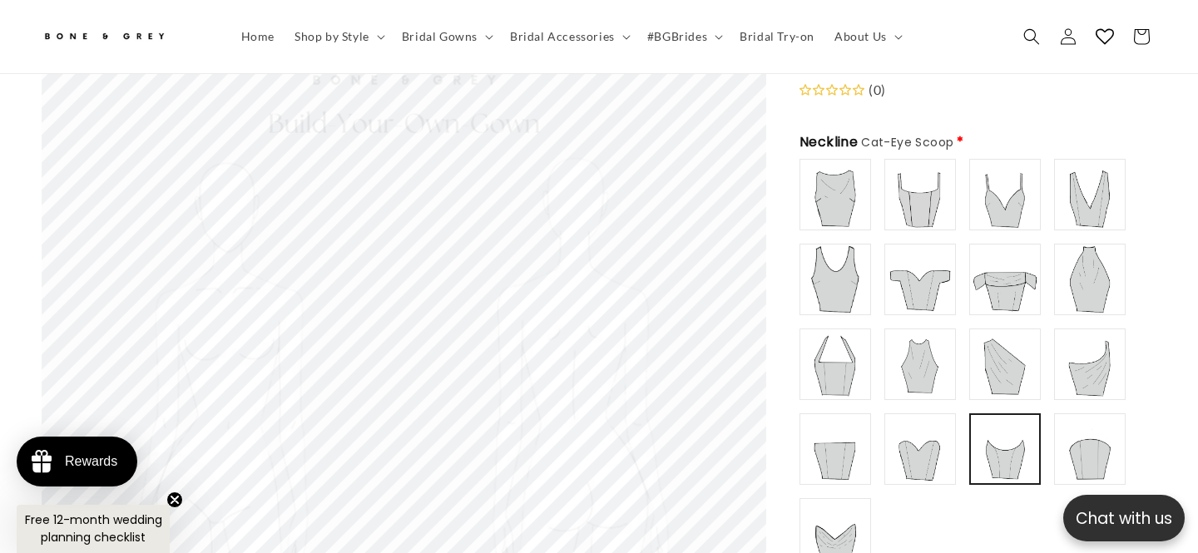
click at [1049, 431] on div "Boat/ Bateau" at bounding box center [978, 364] width 357 height 411
click at [1095, 428] on img at bounding box center [1090, 449] width 67 height 67
click at [854, 429] on img at bounding box center [835, 449] width 67 height 67
click at [914, 348] on img at bounding box center [920, 364] width 67 height 67
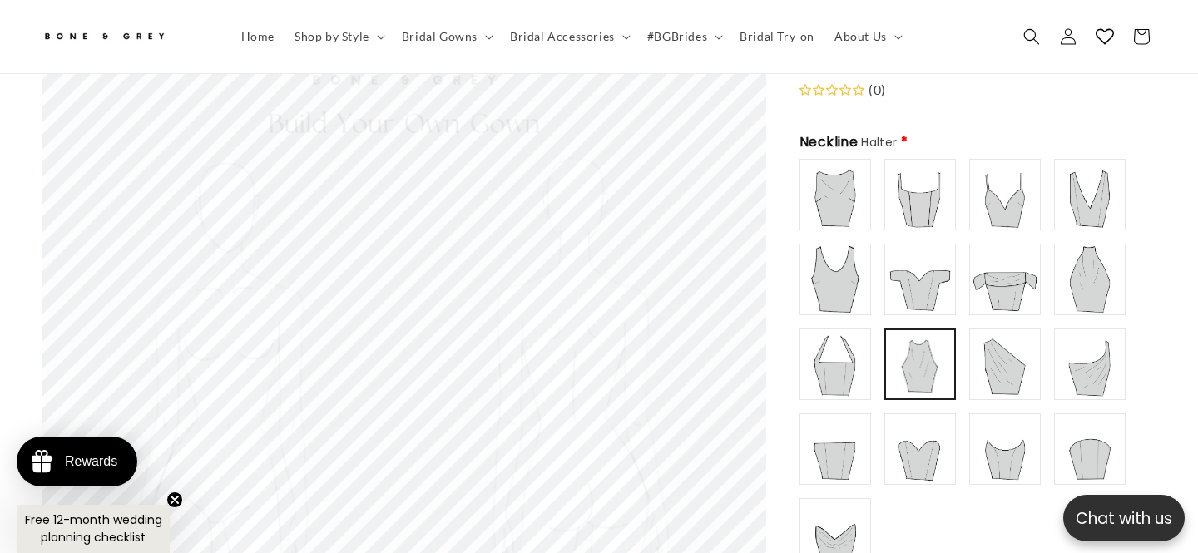
scroll to position [0, 809]
click at [834, 334] on img at bounding box center [835, 364] width 67 height 67
click at [1028, 261] on img at bounding box center [1005, 279] width 67 height 67
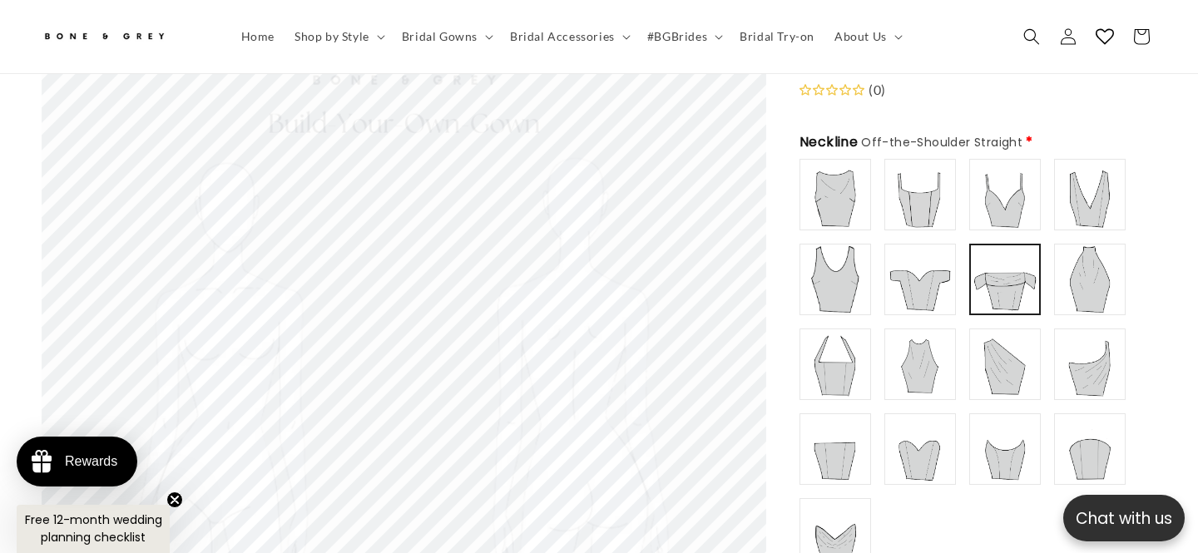
scroll to position [0, 0]
type input "**********"
click at [915, 265] on img at bounding box center [920, 279] width 67 height 67
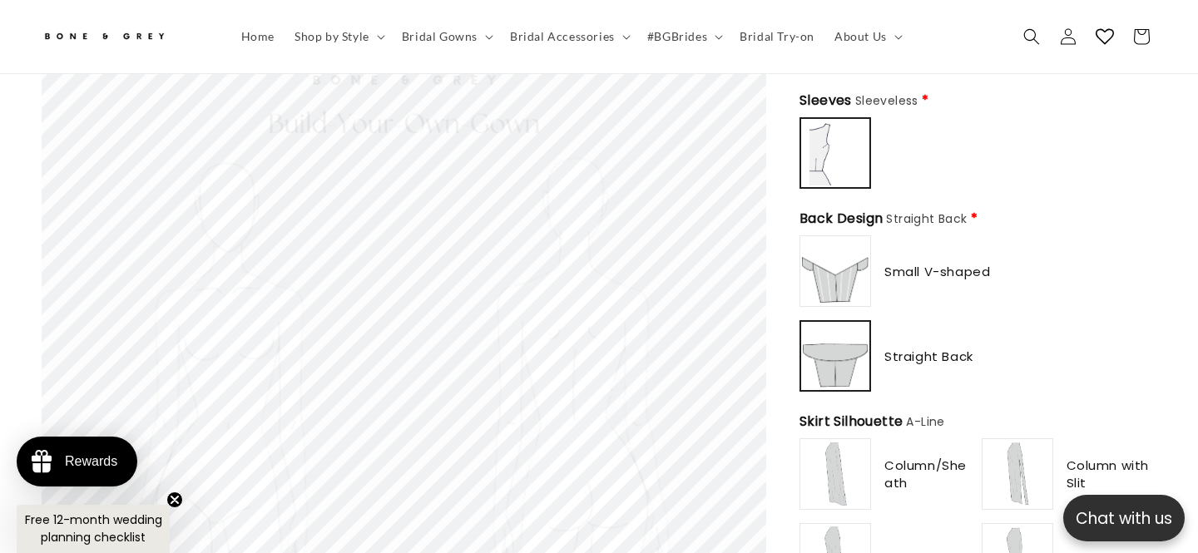
scroll to position [931, 0]
click at [852, 250] on img at bounding box center [835, 273] width 67 height 67
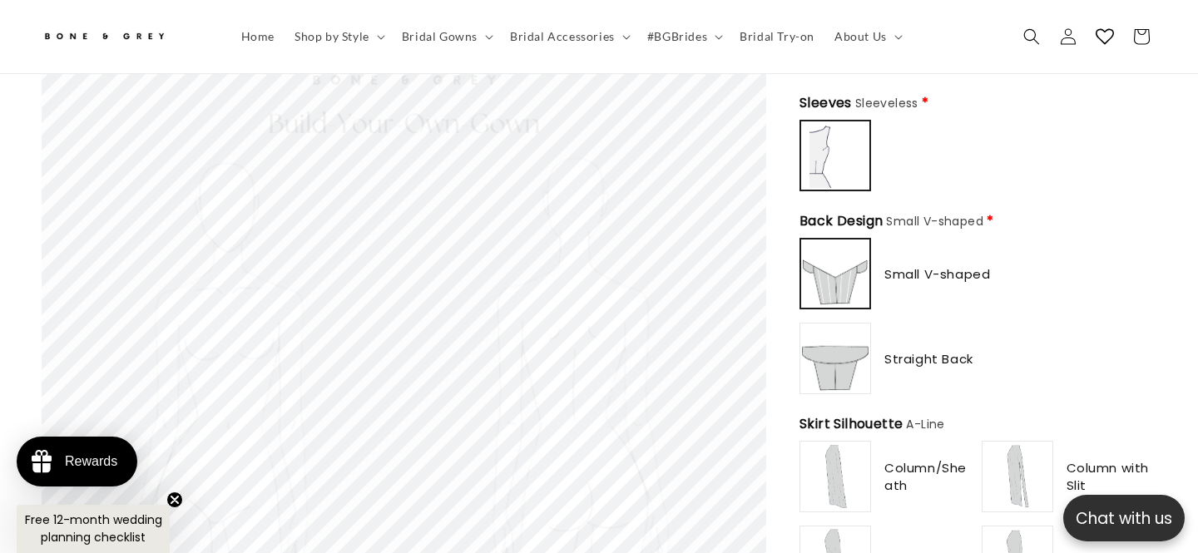
scroll to position [0, 404]
type input "**********"
click at [843, 335] on img at bounding box center [835, 358] width 67 height 67
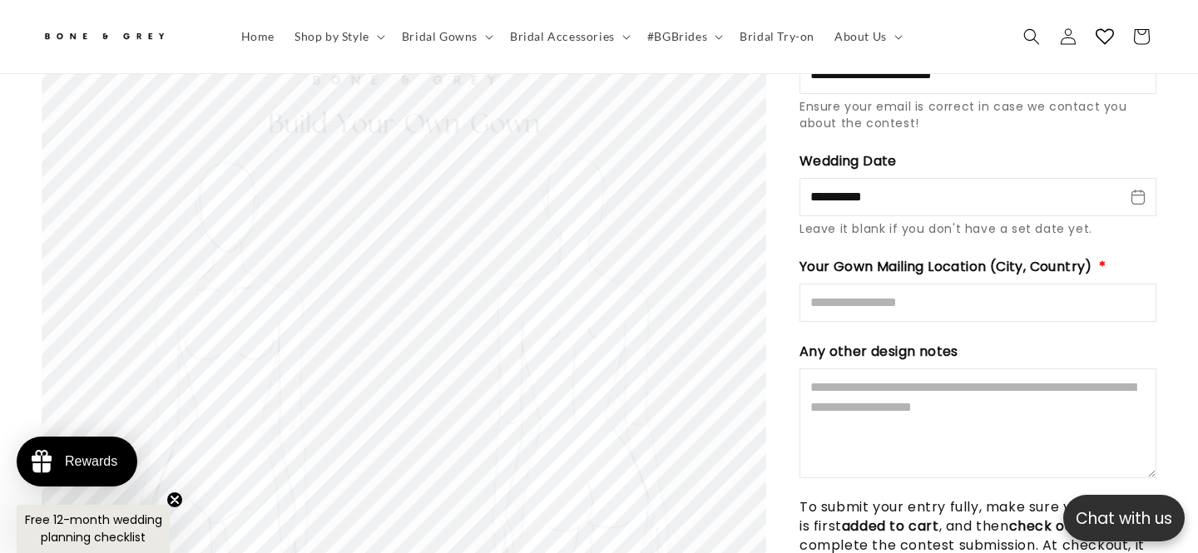
scroll to position [2602, 0]
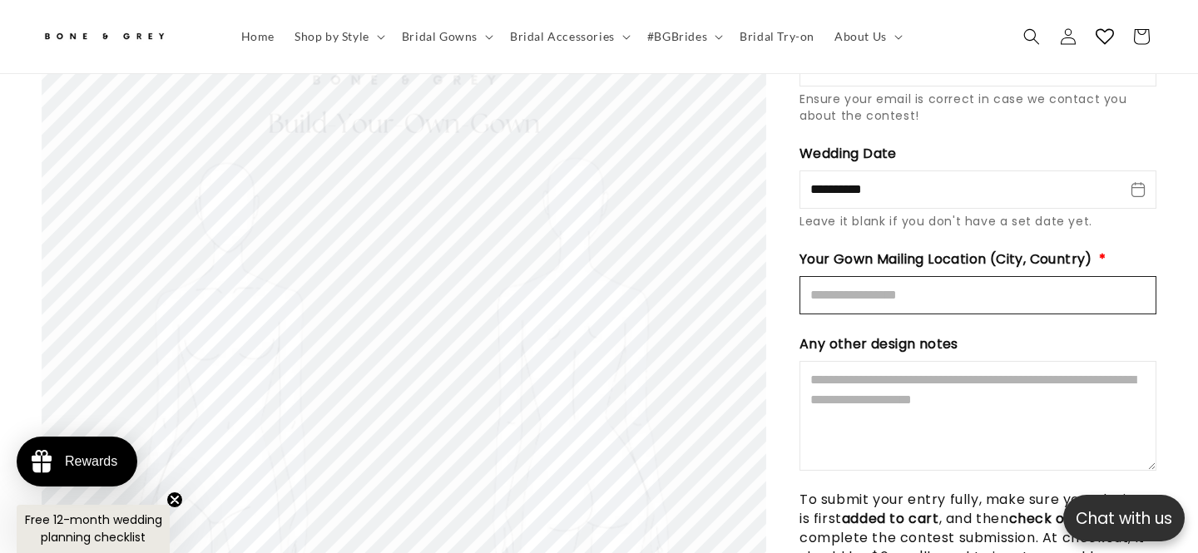
click at [933, 276] on input "Mailing Location" at bounding box center [978, 295] width 357 height 38
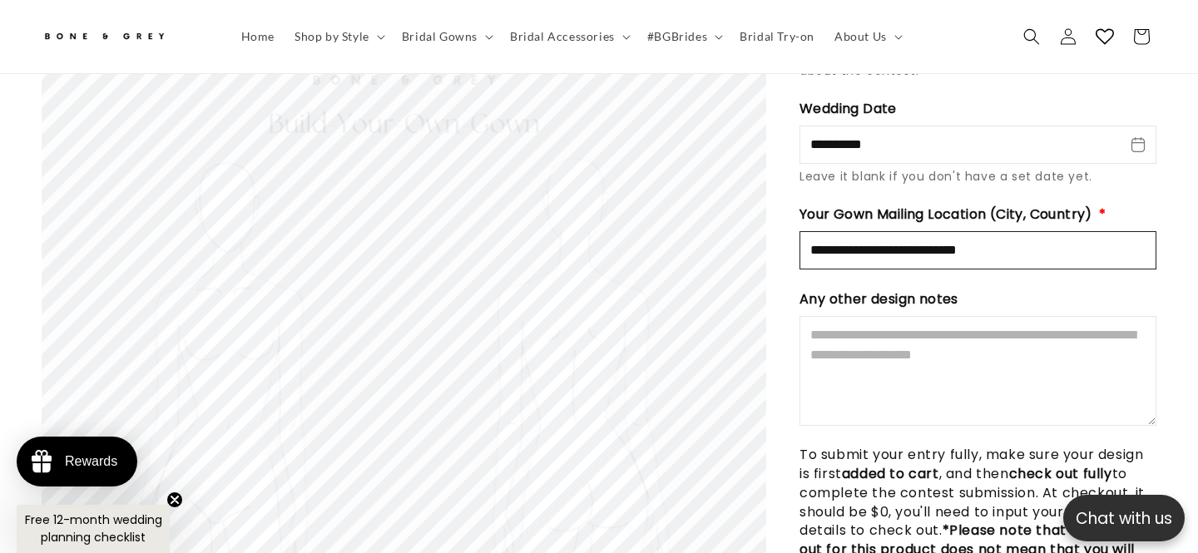
scroll to position [2645, 0]
type input "**********"
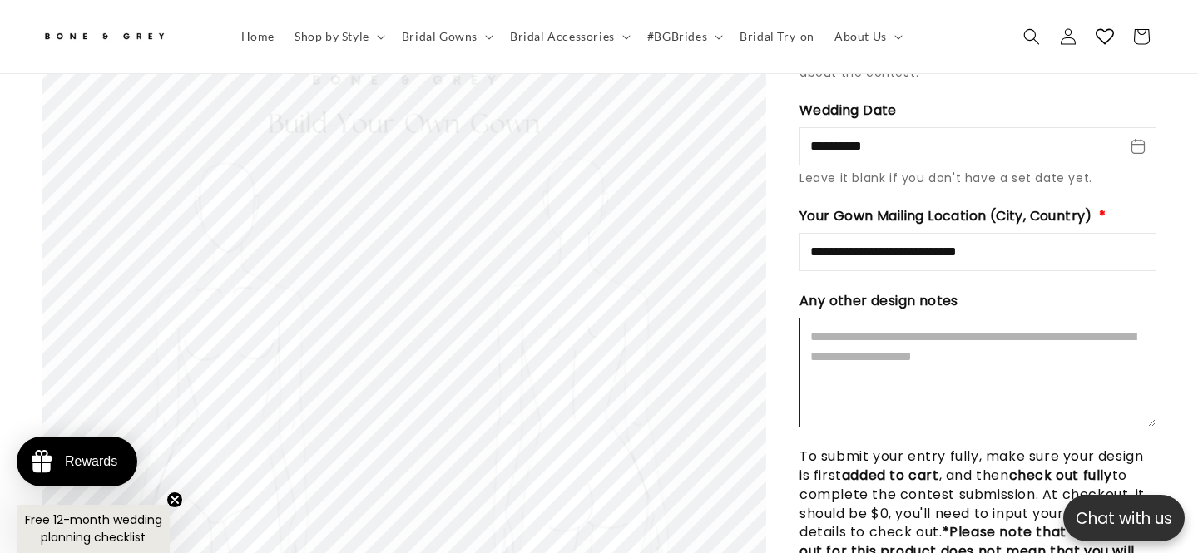
click at [927, 336] on textarea "Design Notes" at bounding box center [978, 373] width 357 height 110
type textarea "*"
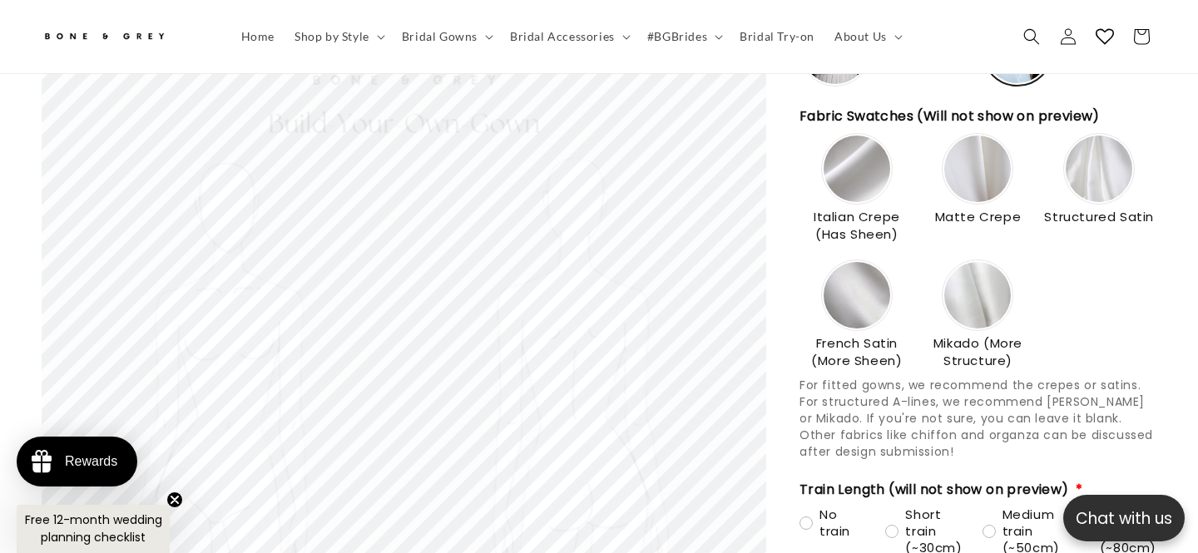
scroll to position [1872, 0]
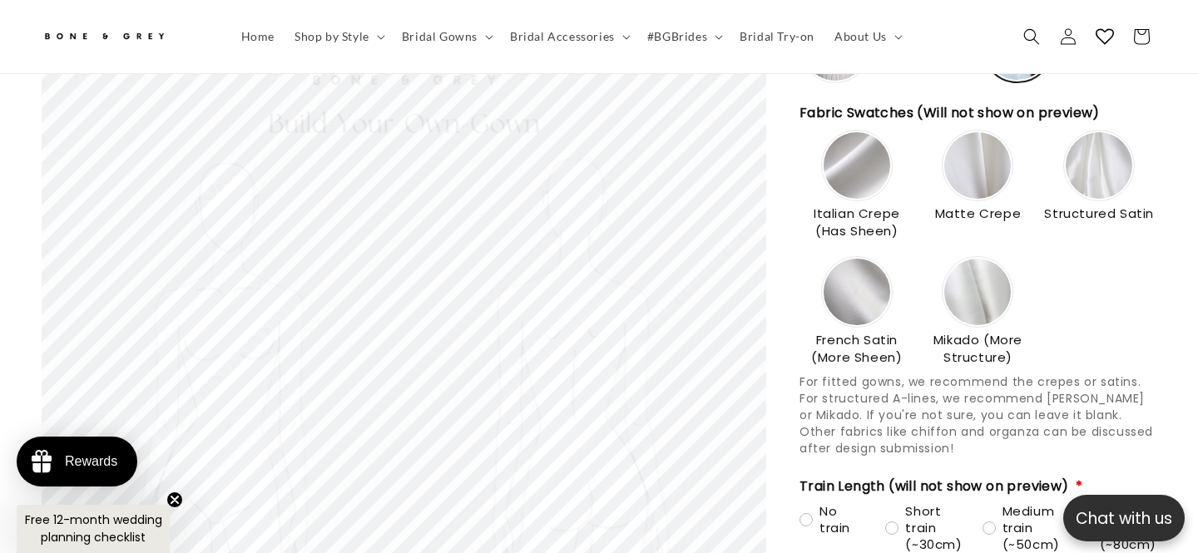
type textarea "**********"
type input "**********"
click at [968, 149] on img at bounding box center [978, 165] width 67 height 67
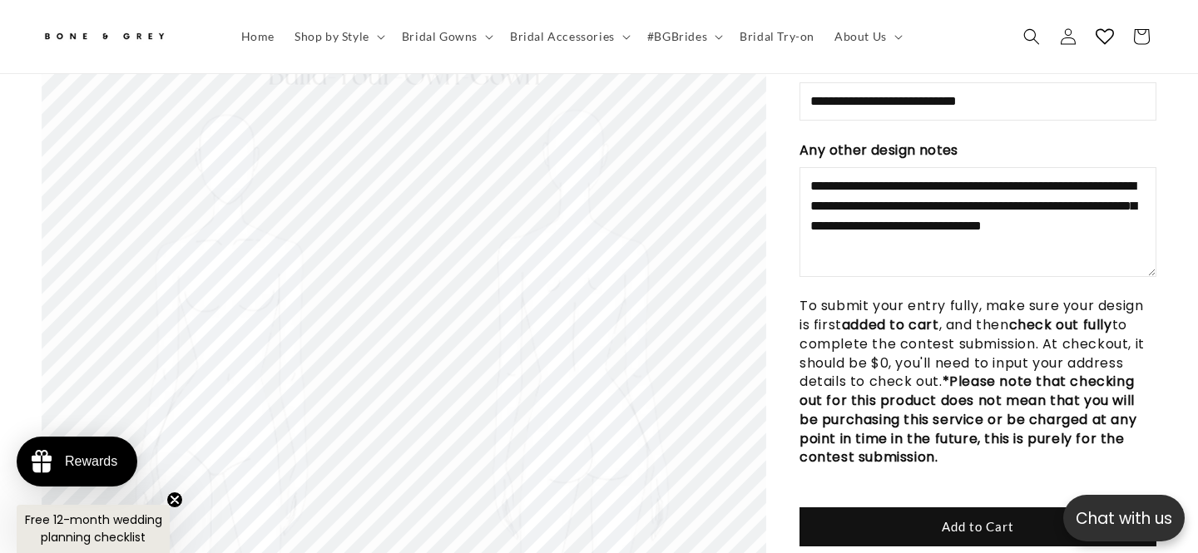
scroll to position [2819, 0]
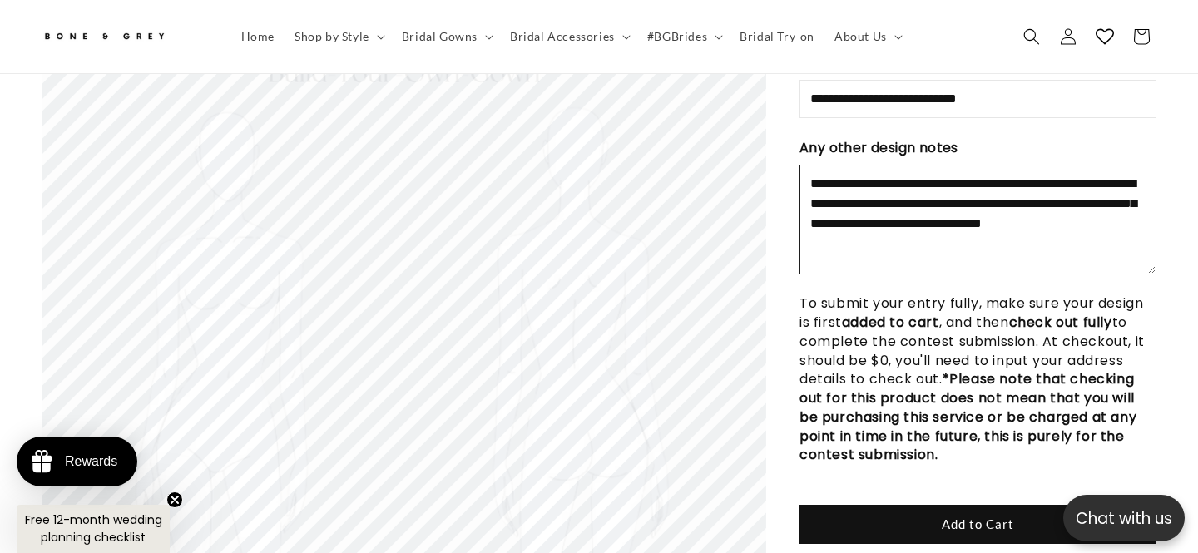
click at [978, 226] on textarea "**********" at bounding box center [978, 220] width 357 height 110
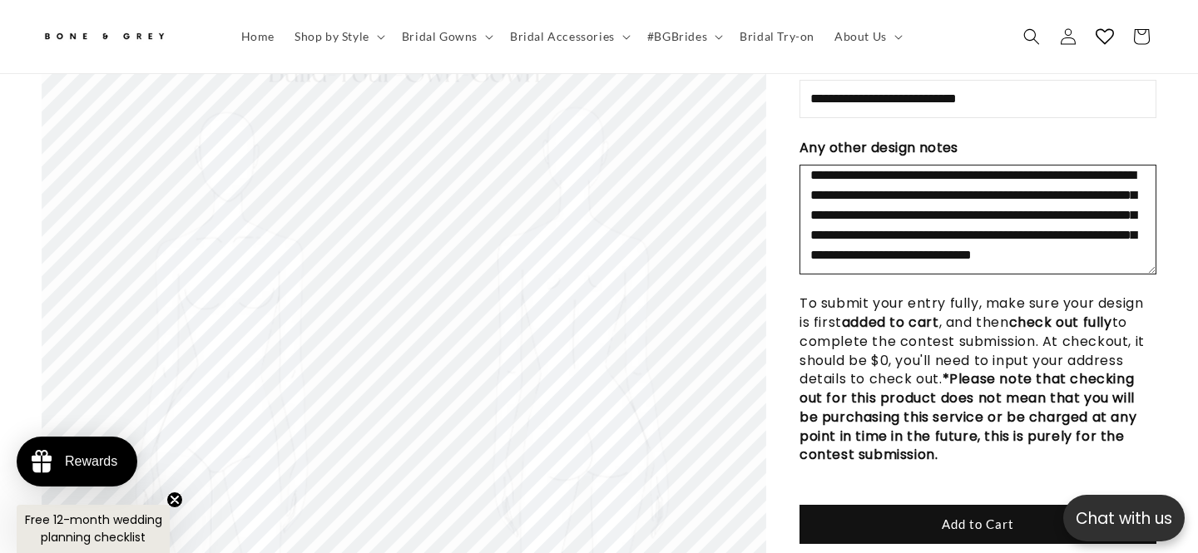
scroll to position [39, 0]
click at [910, 216] on textarea "**********" at bounding box center [978, 220] width 357 height 110
click at [917, 234] on textarea "**********" at bounding box center [978, 220] width 357 height 110
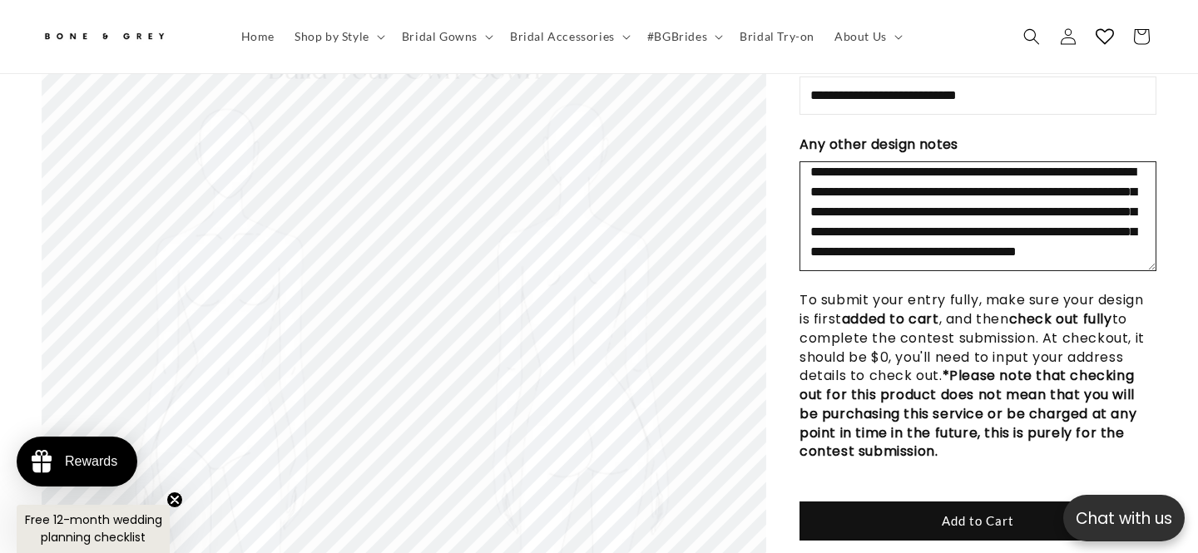
scroll to position [0, 0]
click at [914, 161] on textarea "**********" at bounding box center [978, 216] width 357 height 110
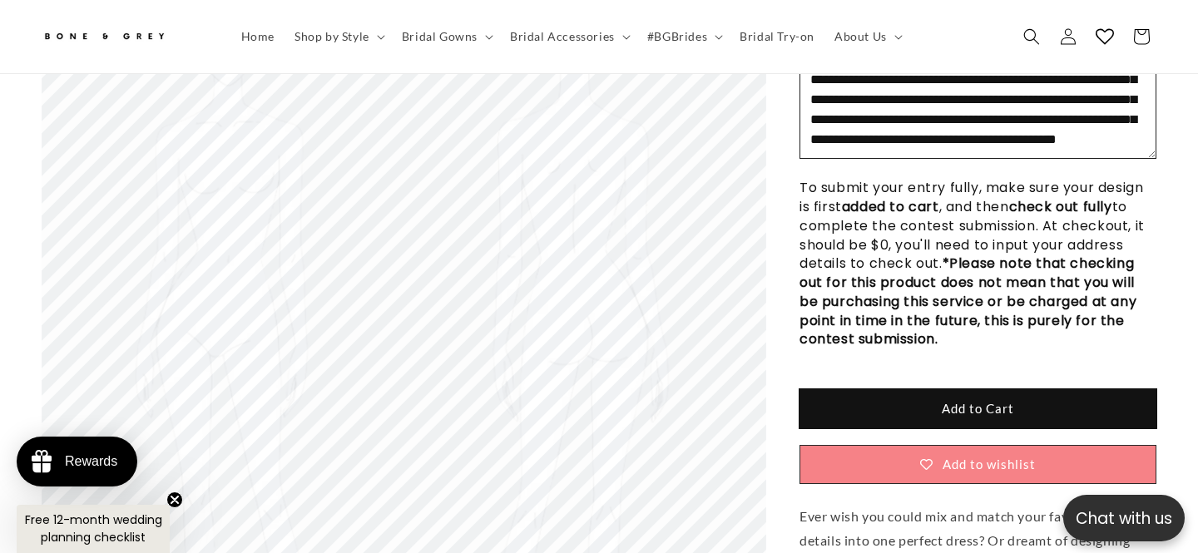
scroll to position [0, 809]
type textarea "**********"
click at [963, 389] on button "Add to Cart" at bounding box center [978, 408] width 357 height 39
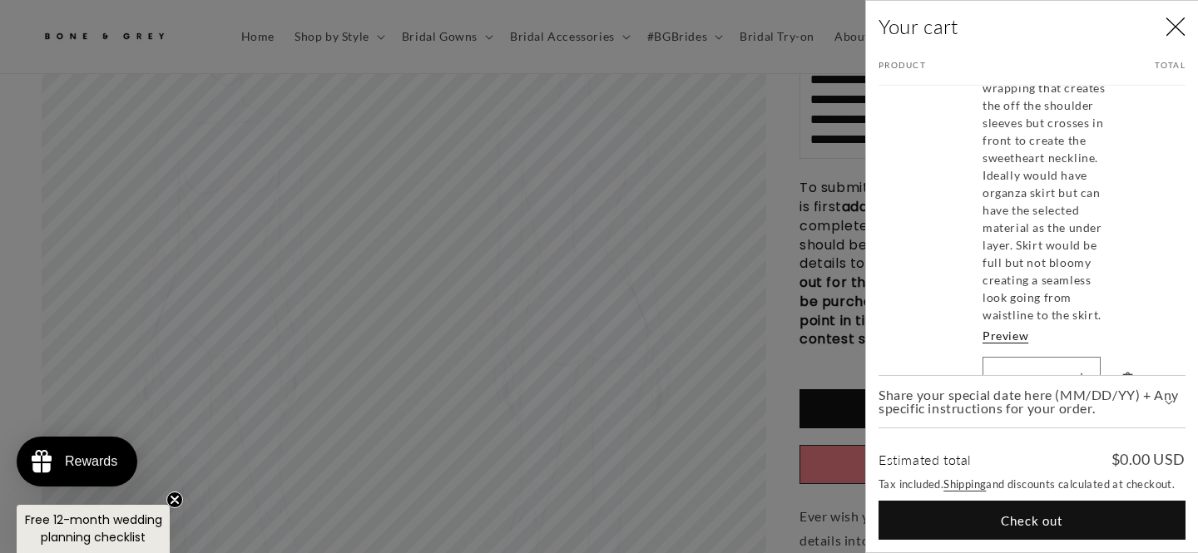
scroll to position [751, 0]
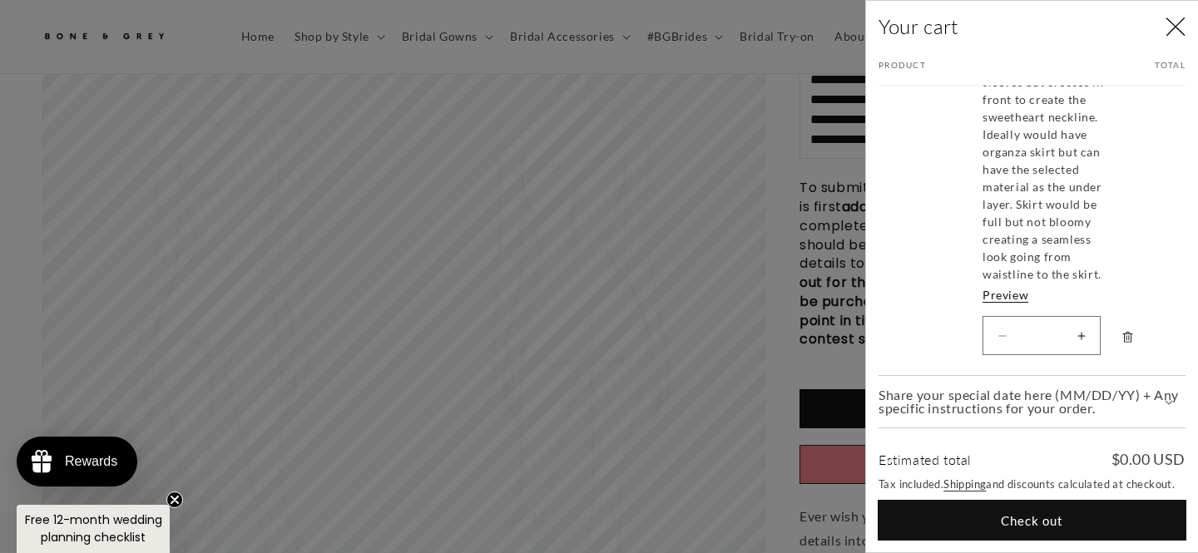
click at [1033, 519] on button "Check out" at bounding box center [1032, 520] width 307 height 39
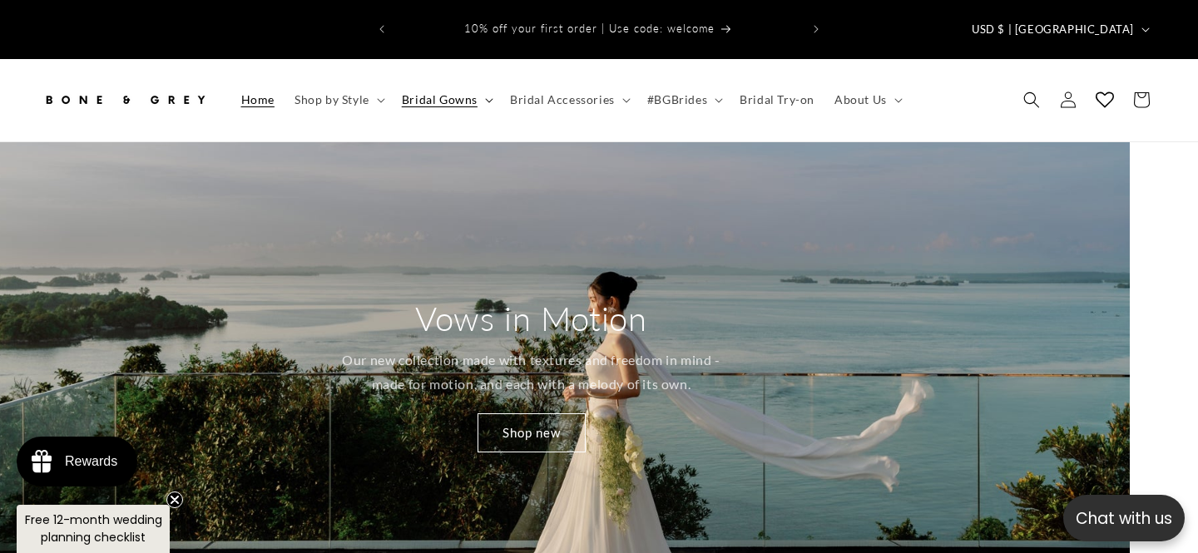
click at [409, 86] on summary "Bridal Gowns" at bounding box center [446, 99] width 108 height 35
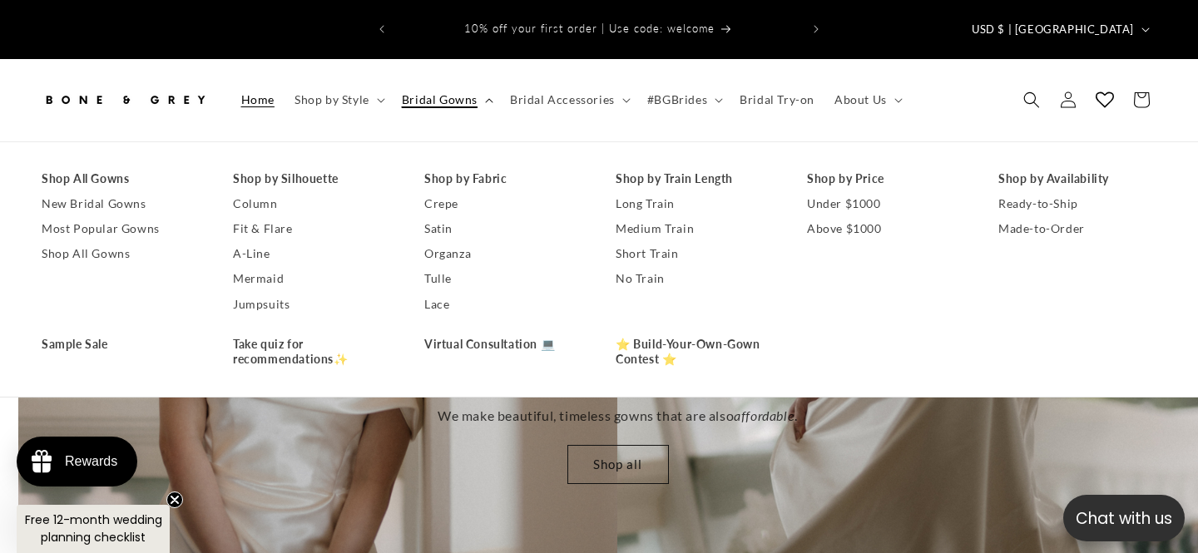
scroll to position [0, 1198]
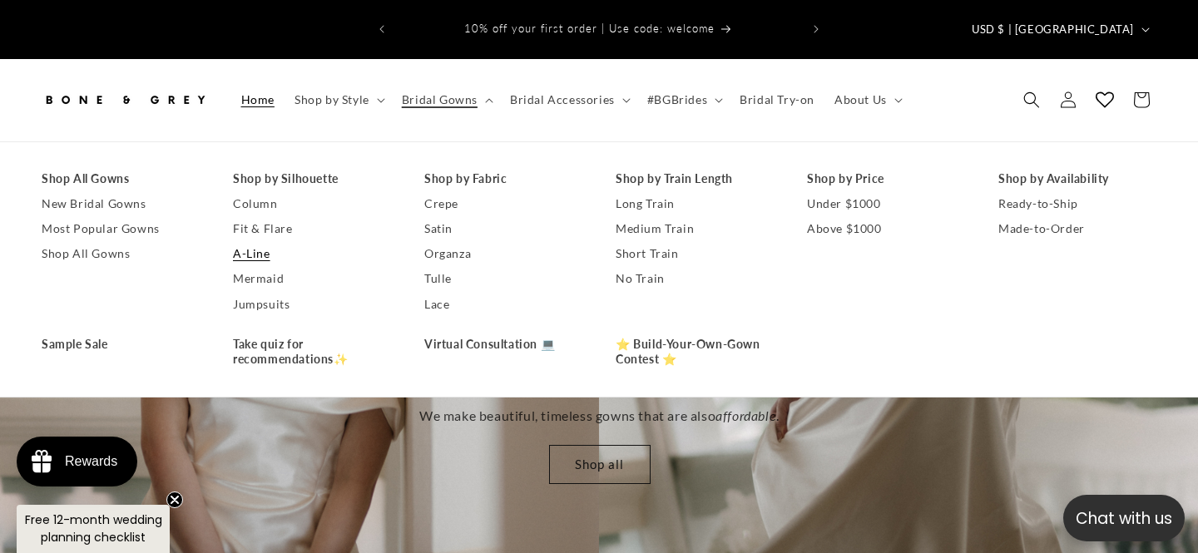
click at [255, 241] on link "A-Line" at bounding box center [312, 253] width 158 height 25
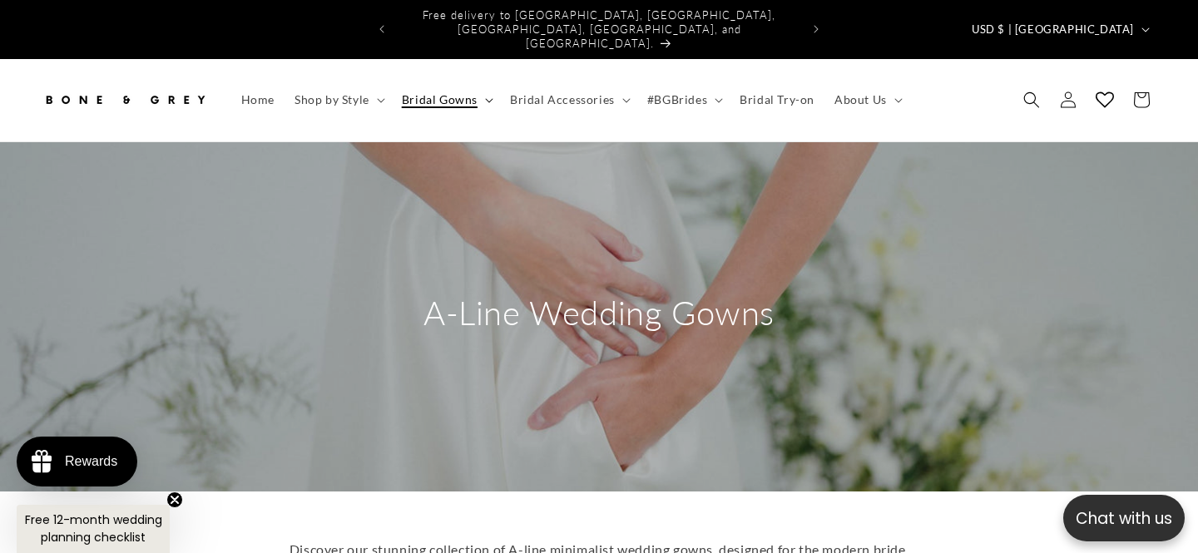
click at [478, 82] on summary "Bridal Gowns" at bounding box center [446, 99] width 108 height 35
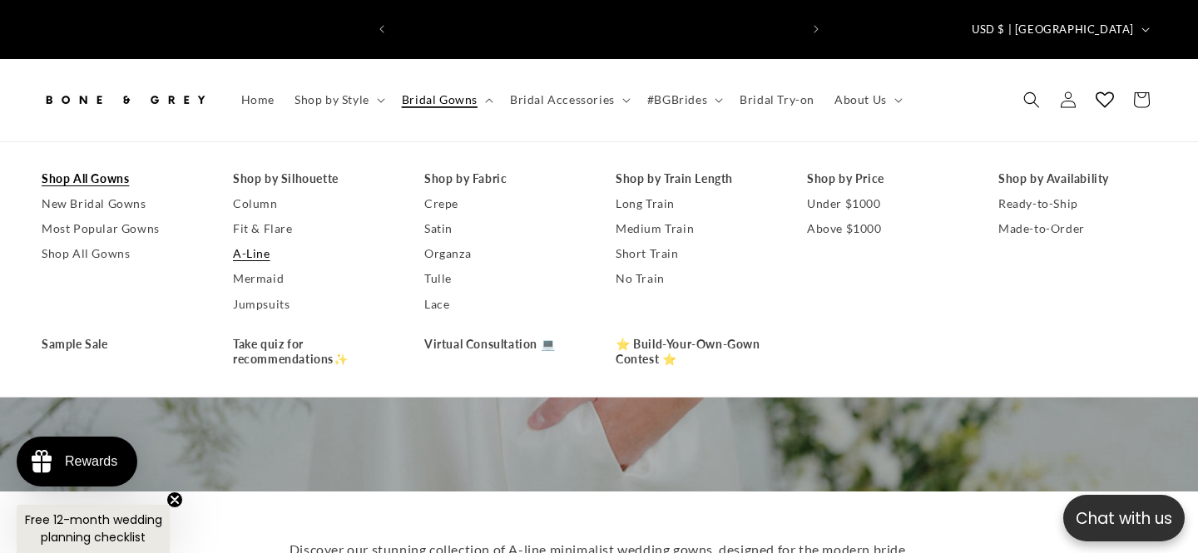
click at [110, 166] on link "Shop All Gowns" at bounding box center [121, 178] width 158 height 25
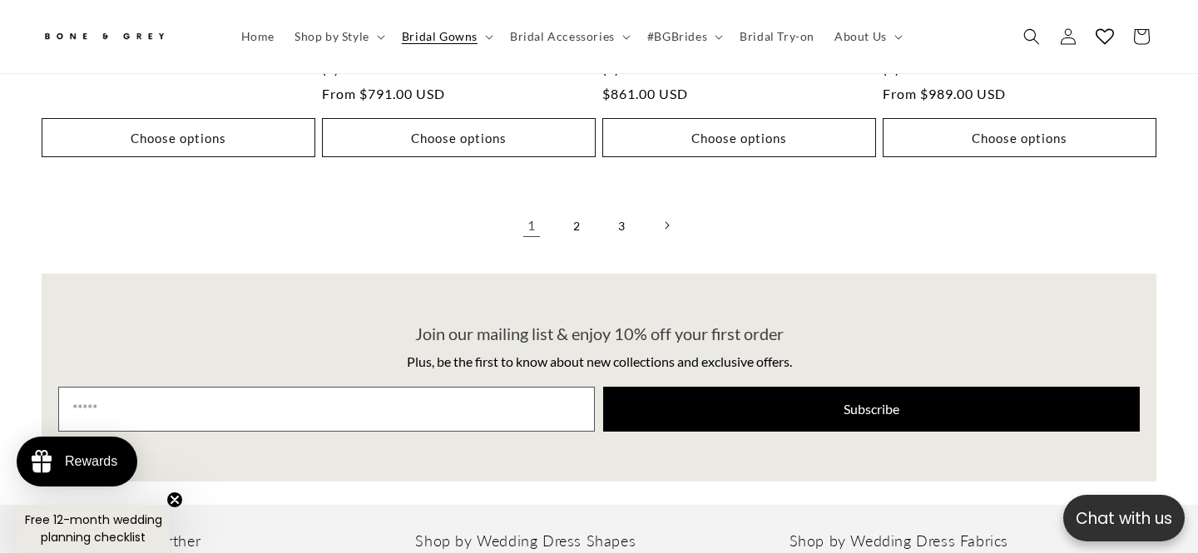
scroll to position [4421, 0]
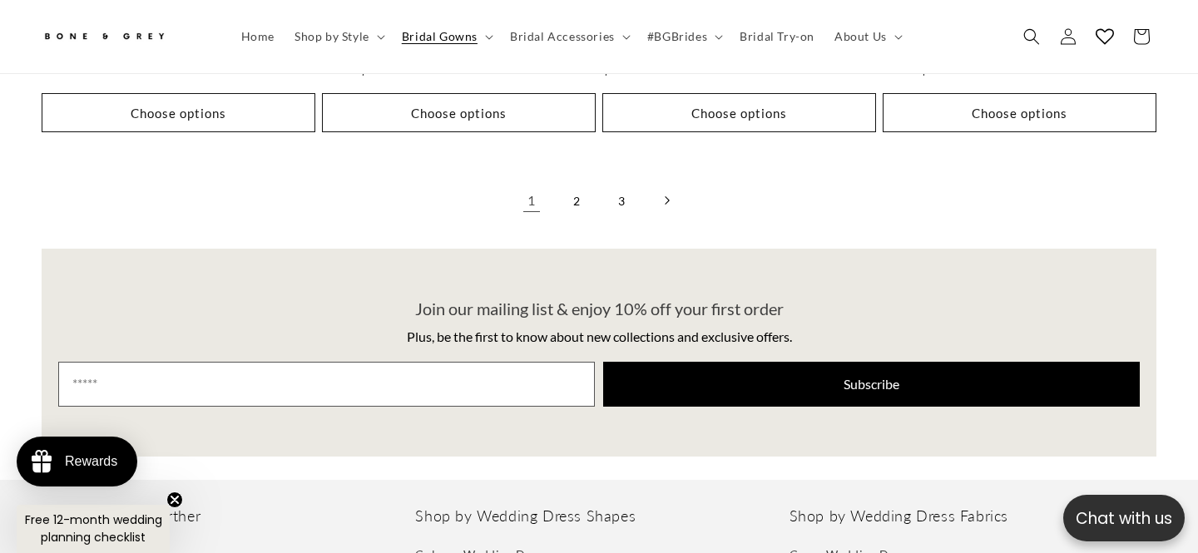
click at [670, 182] on link "Next page" at bounding box center [666, 200] width 37 height 37
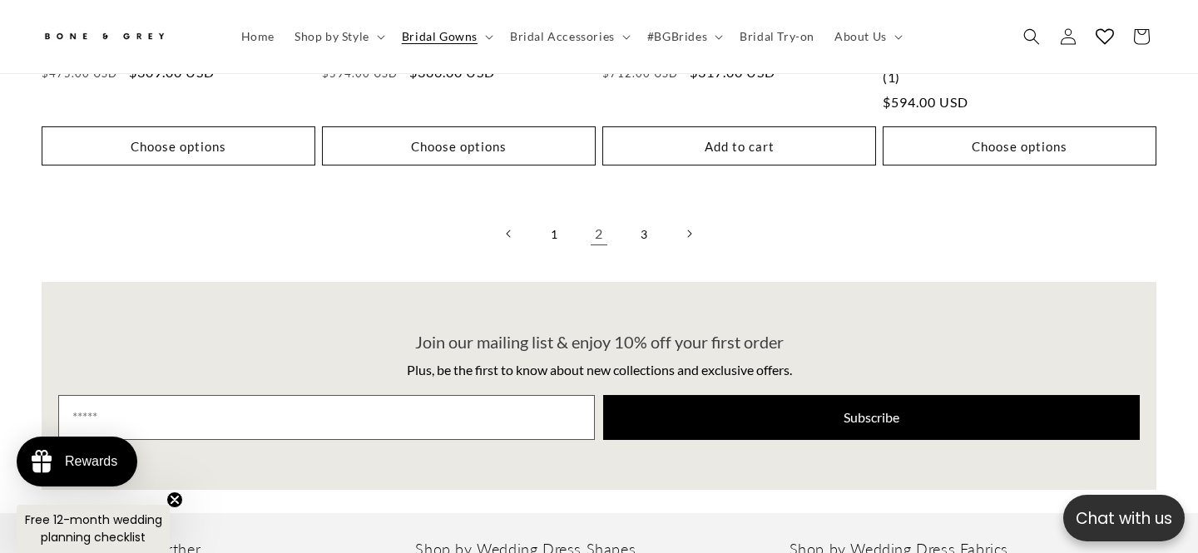
scroll to position [4378, 0]
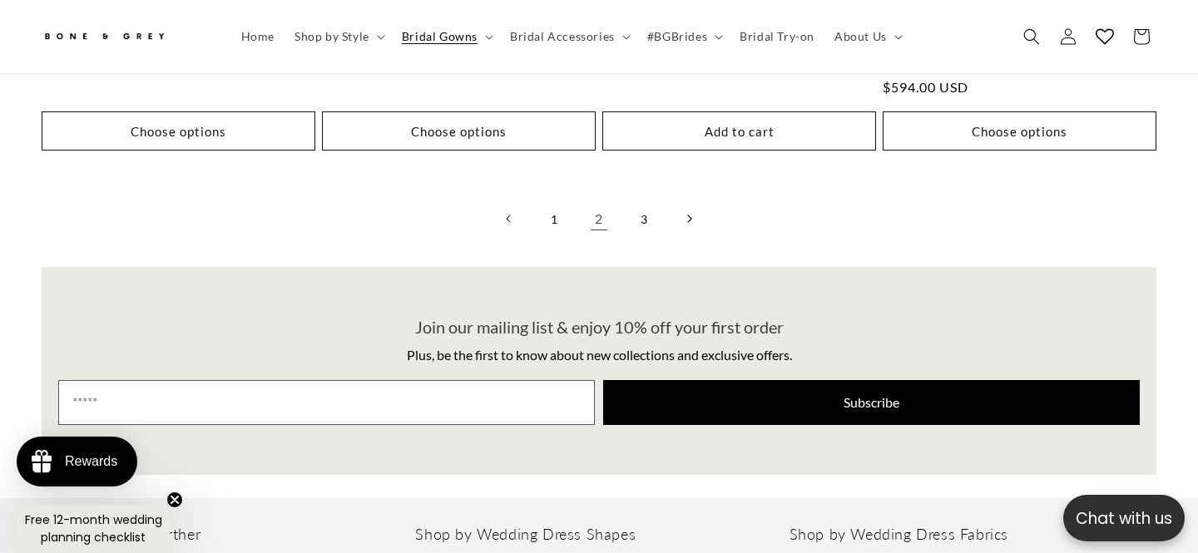
click at [684, 201] on link "Next page" at bounding box center [689, 219] width 37 height 37
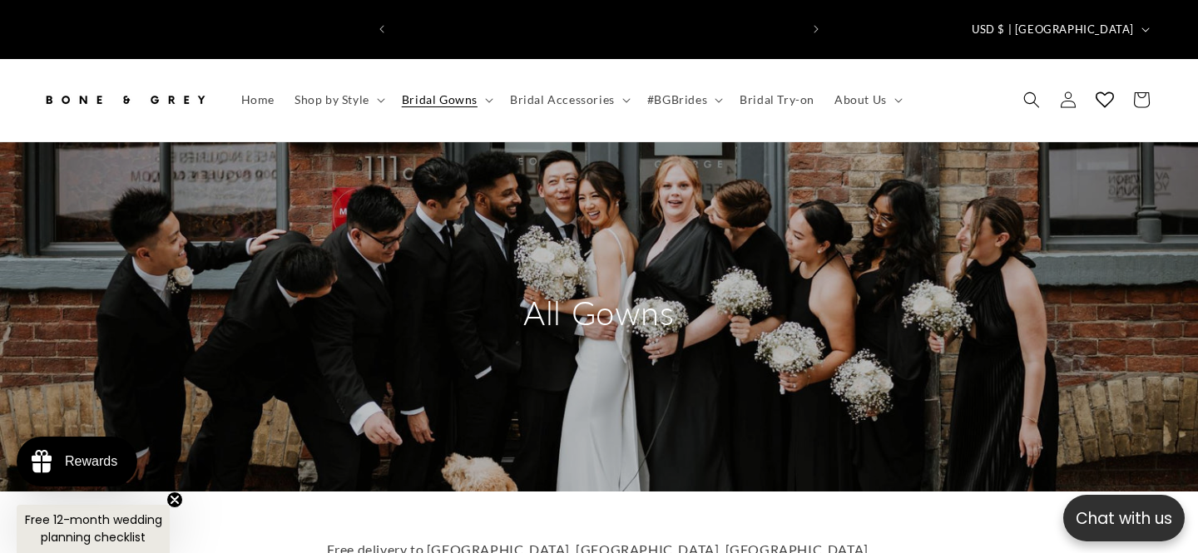
scroll to position [0, 809]
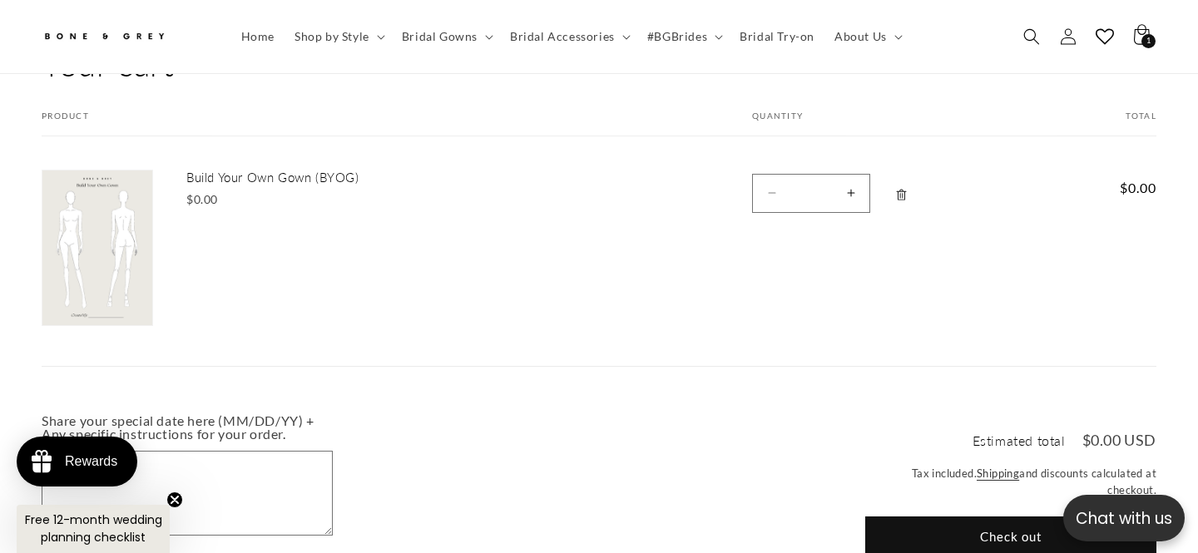
scroll to position [210, 0]
